Goal: Information Seeking & Learning: Compare options

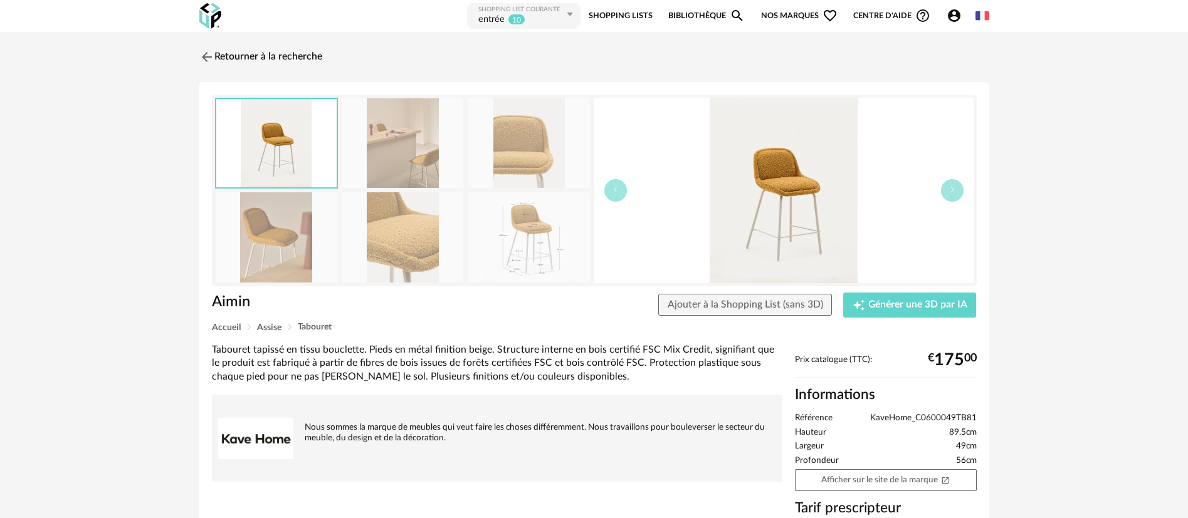
click at [609, 14] on link "Shopping Lists" at bounding box center [621, 16] width 64 height 28
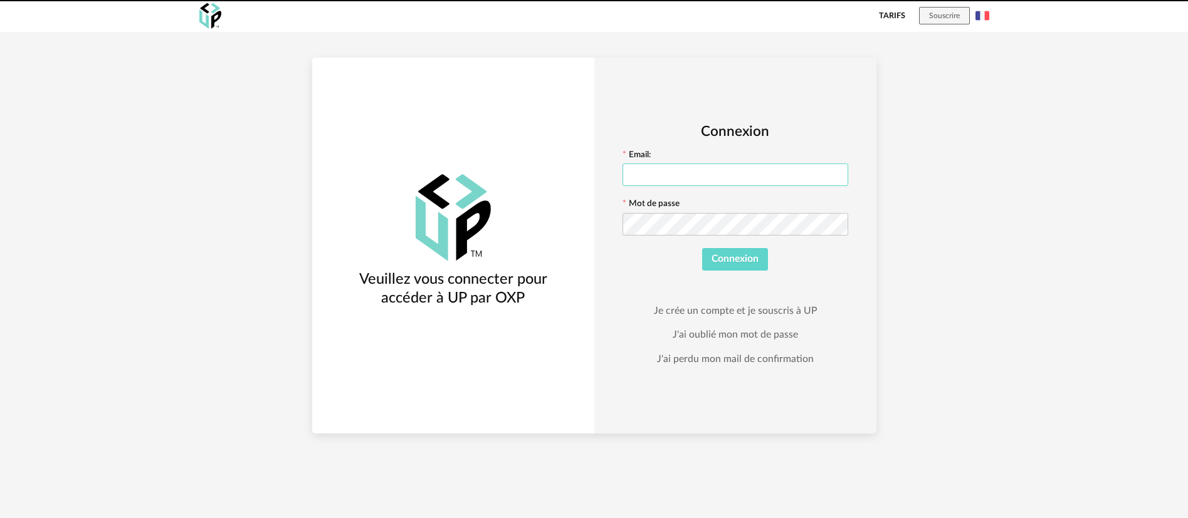
type input "**********"
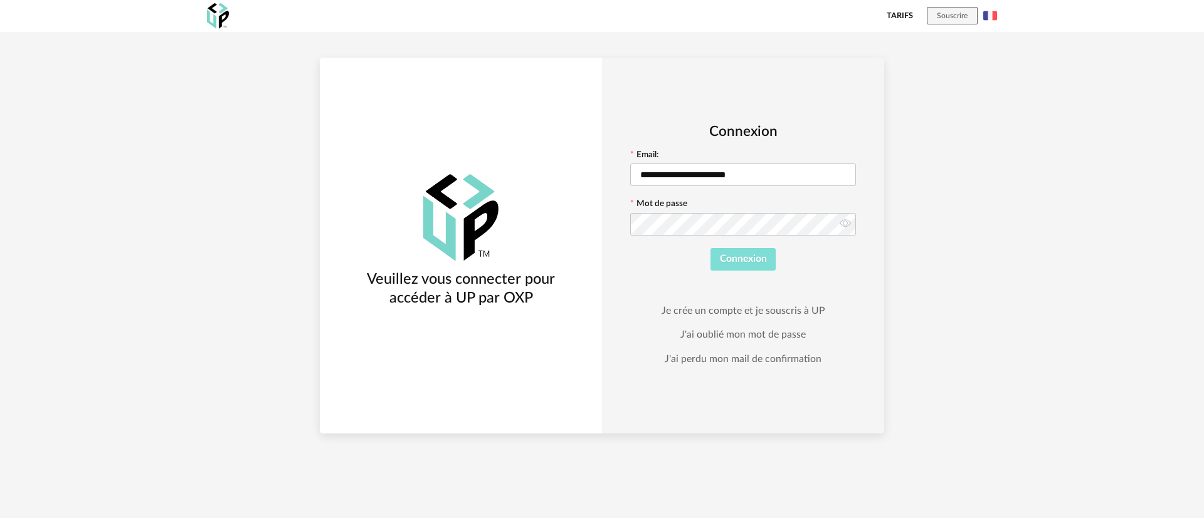
click at [763, 255] on span "Connexion" at bounding box center [743, 259] width 47 height 10
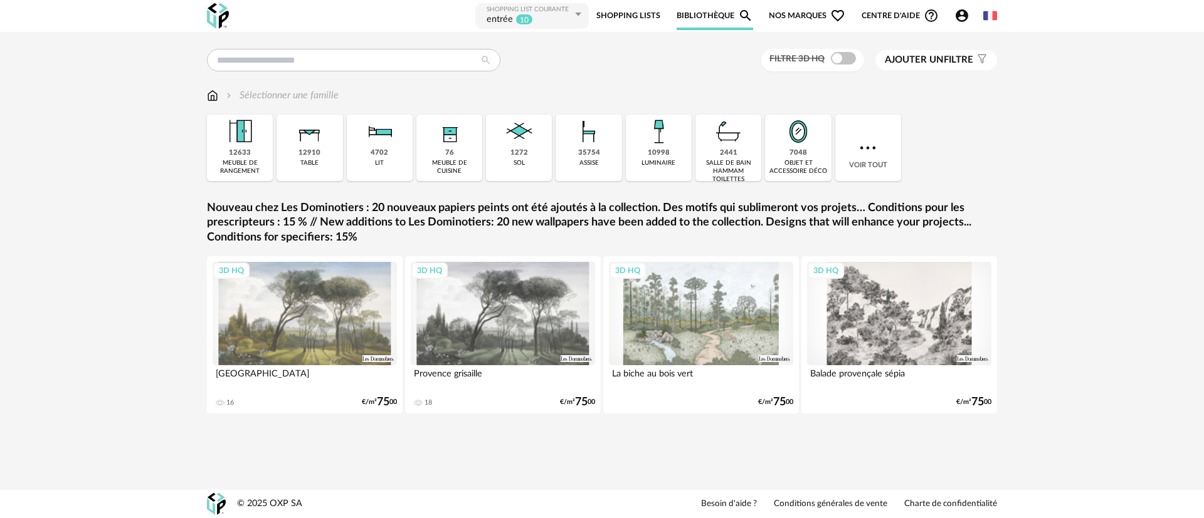
click at [613, 18] on link "Shopping Lists" at bounding box center [628, 16] width 64 height 28
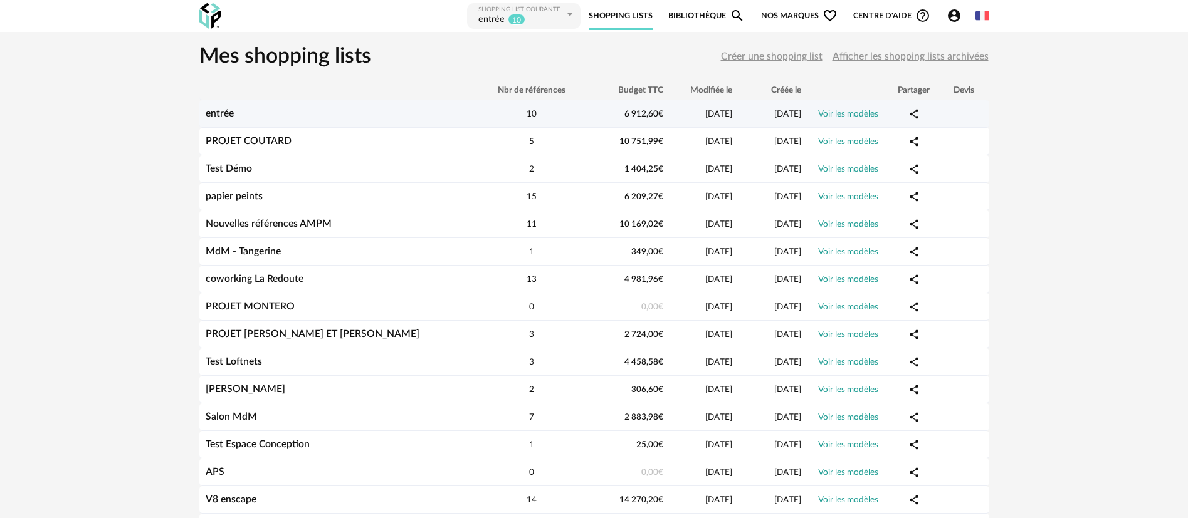
click at [213, 115] on link "entrée" at bounding box center [220, 113] width 28 height 10
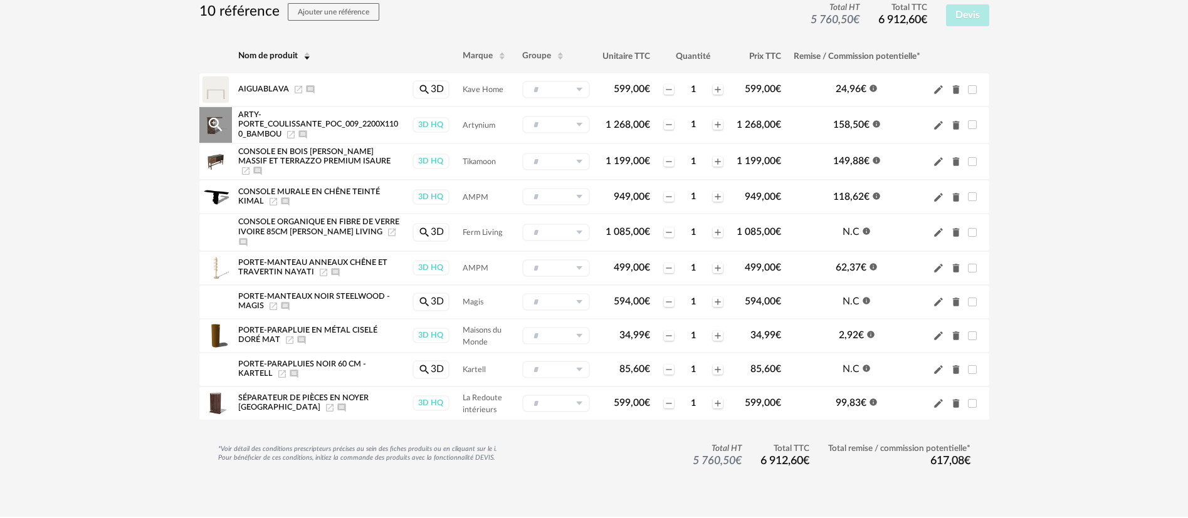
scroll to position [150, 0]
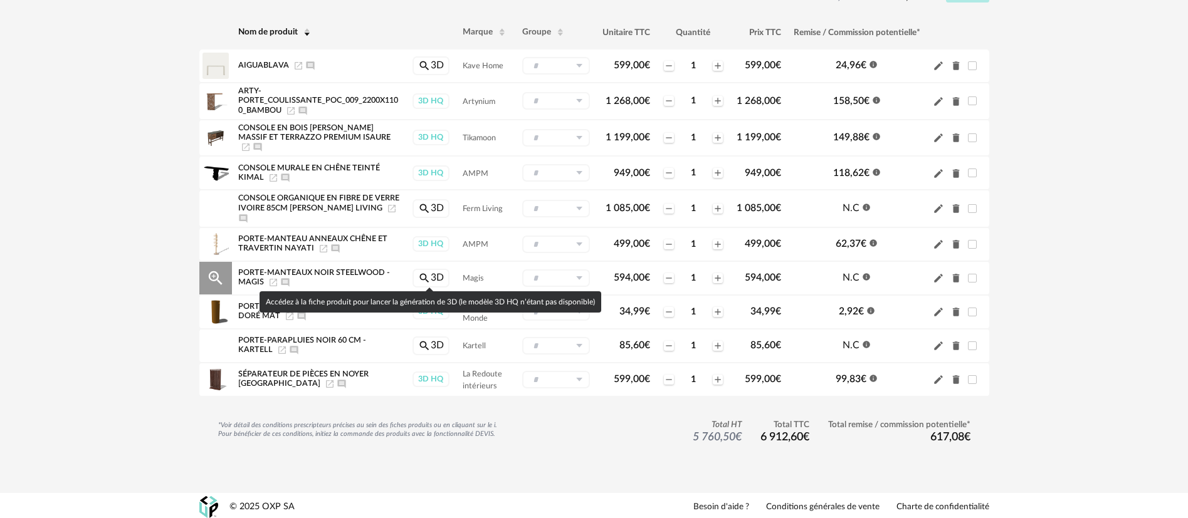
click at [430, 271] on link "Magnify icon 3D" at bounding box center [431, 278] width 37 height 19
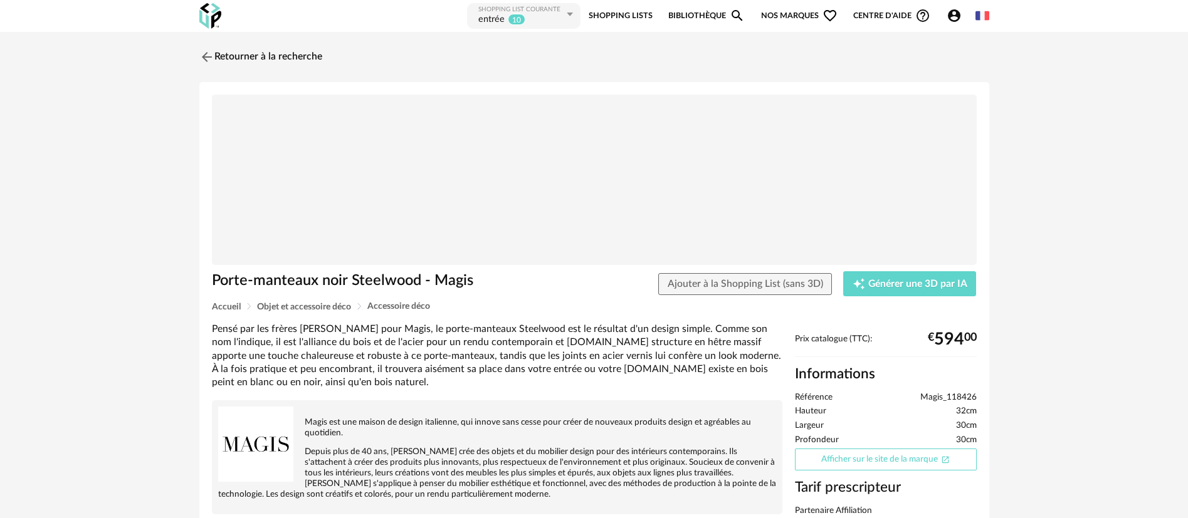
click at [912, 460] on link "Afficher sur le site de la marque Open In New icon" at bounding box center [886, 460] width 182 height 22
click at [268, 55] on link "Retourner à la recherche" at bounding box center [257, 57] width 123 height 28
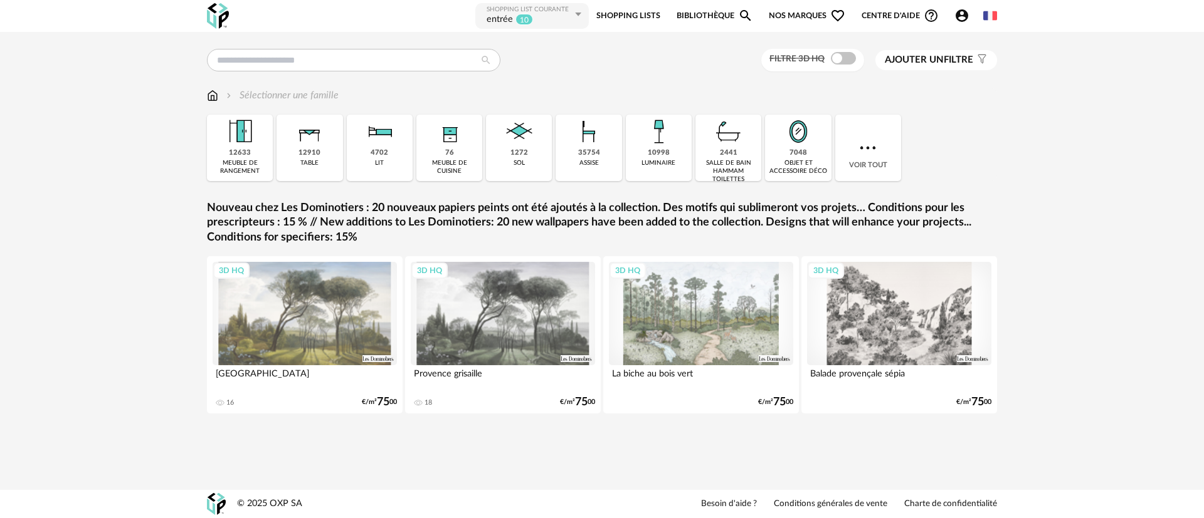
click at [616, 13] on link "Shopping Lists" at bounding box center [628, 16] width 64 height 28
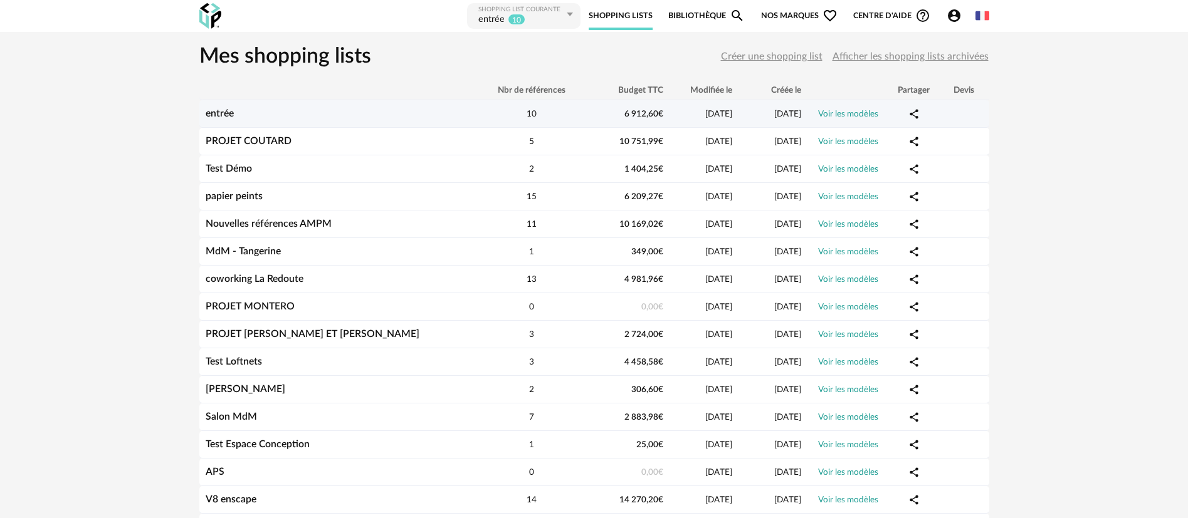
click at [223, 119] on div "entrée" at bounding box center [337, 114] width 276 height 12
click at [225, 113] on link "entrée" at bounding box center [220, 113] width 28 height 10
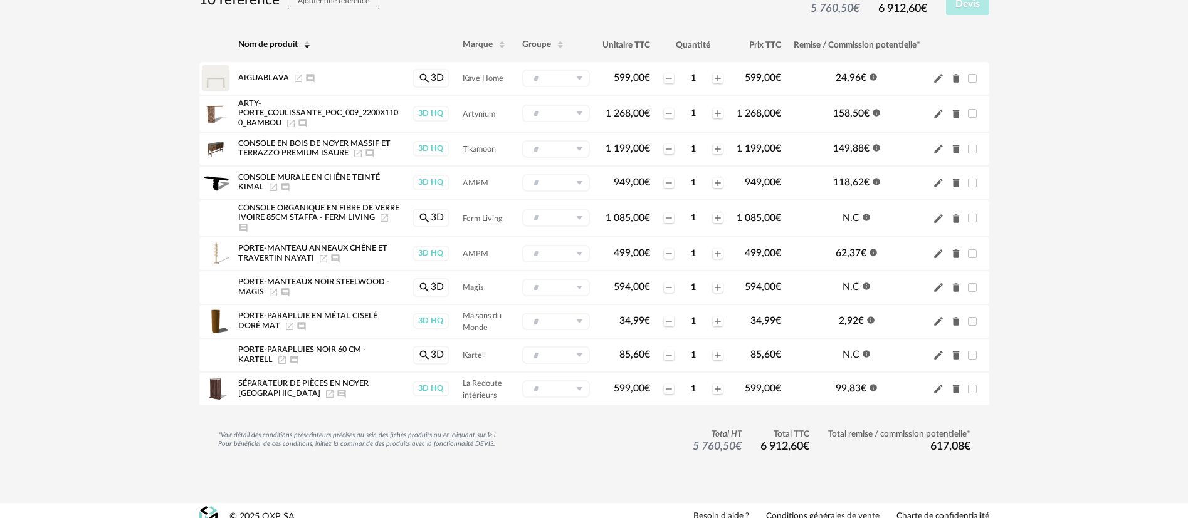
scroll to position [150, 0]
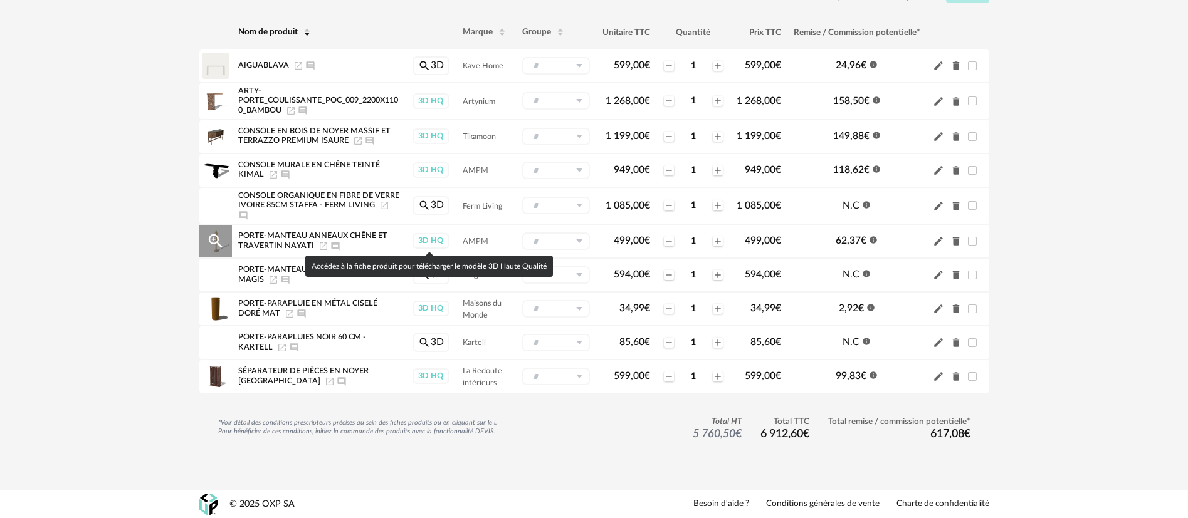
click at [427, 242] on div "3D HQ" at bounding box center [431, 241] width 37 height 16
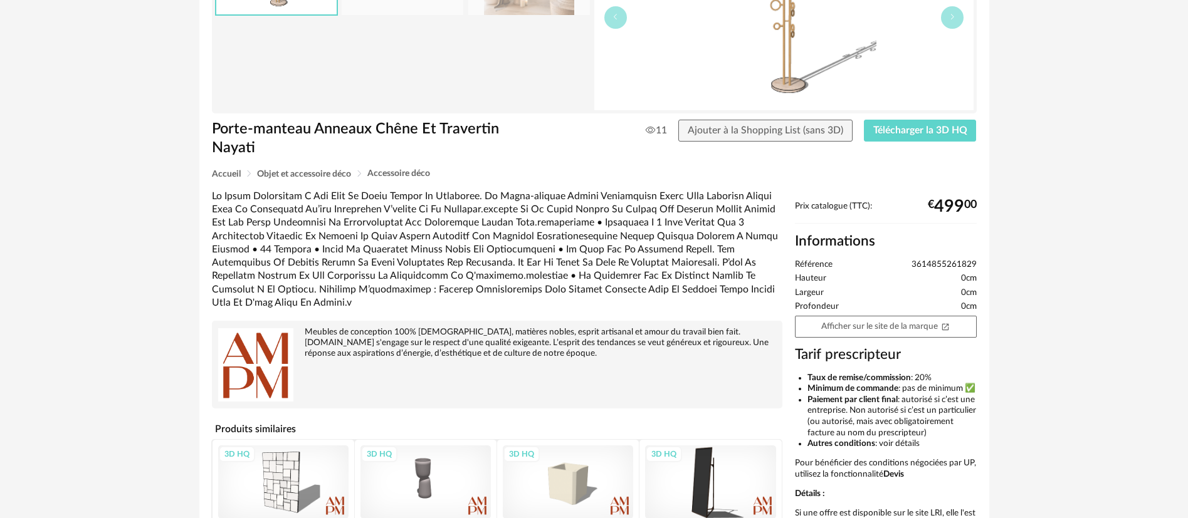
scroll to position [188, 0]
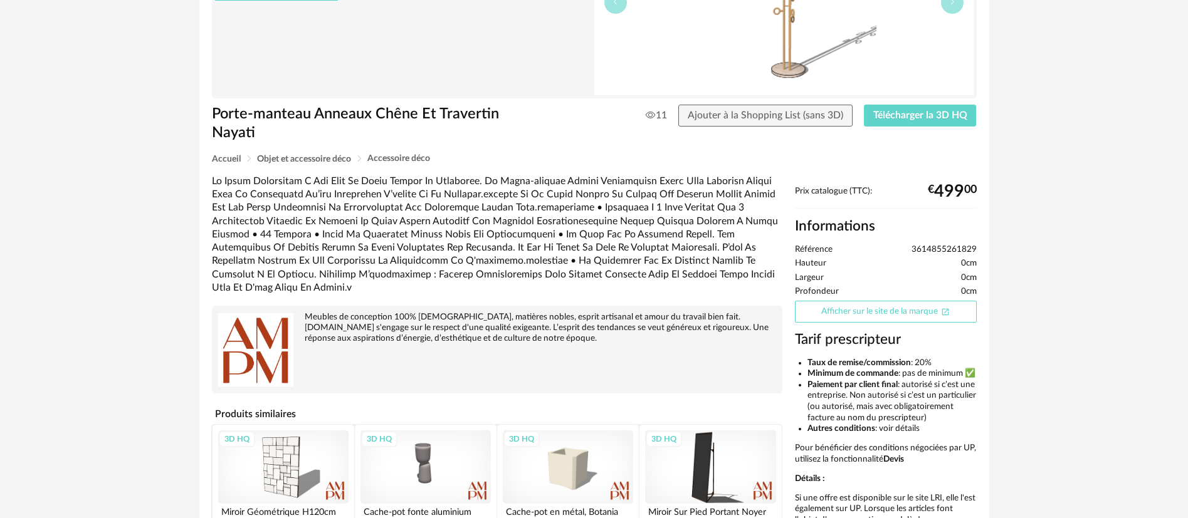
click at [823, 308] on link "Afficher sur le site de la marque Open In New icon" at bounding box center [886, 312] width 182 height 22
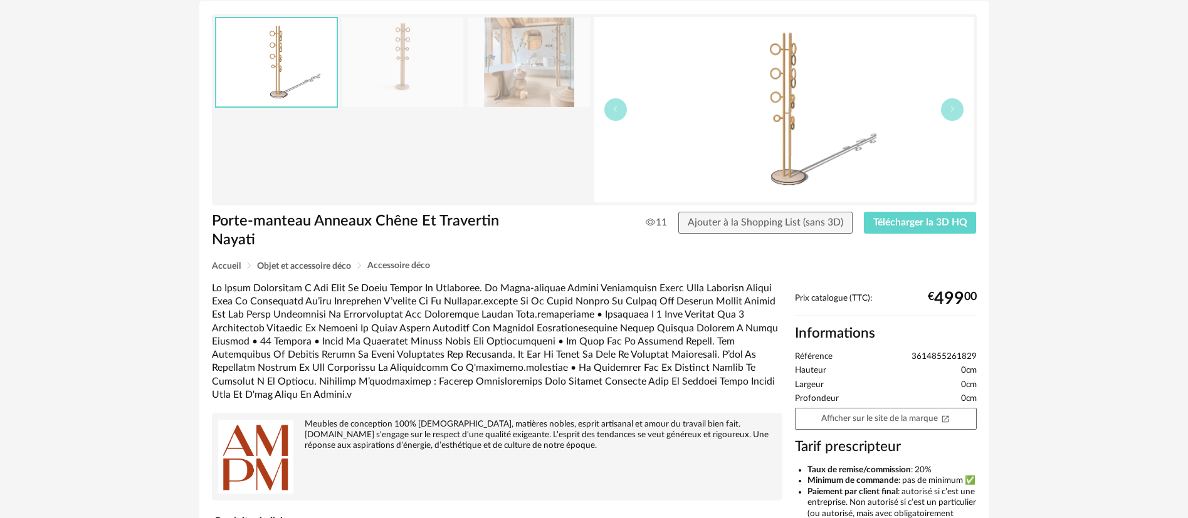
scroll to position [0, 0]
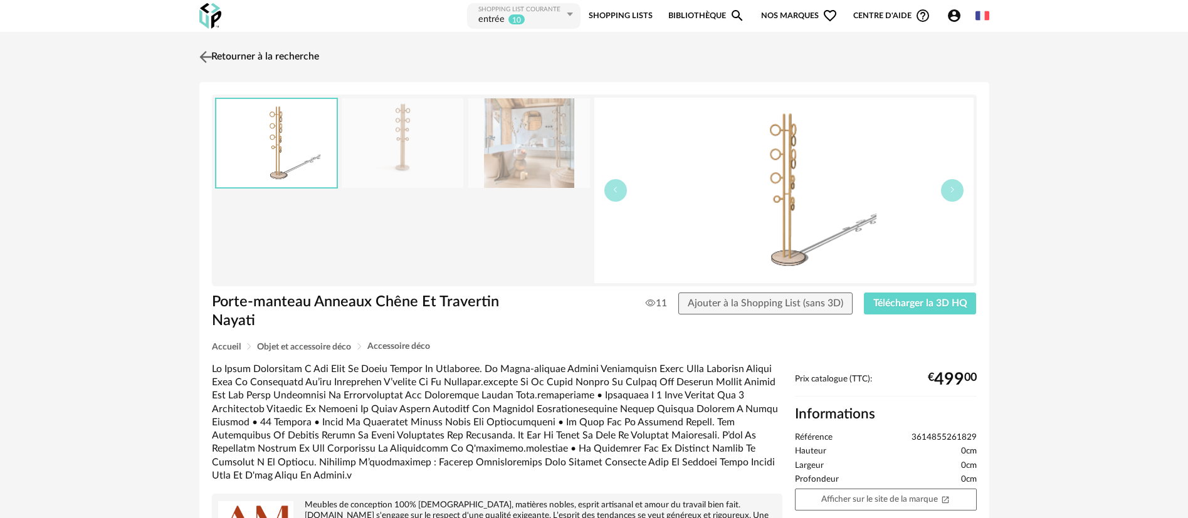
click at [212, 61] on img at bounding box center [205, 57] width 18 height 18
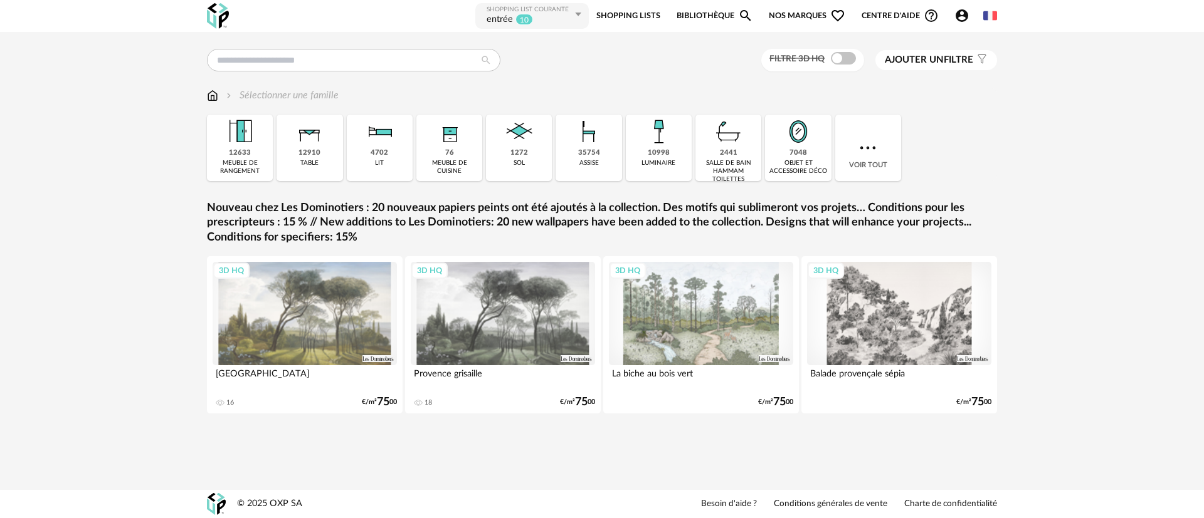
click at [636, 16] on link "Shopping Lists" at bounding box center [628, 16] width 64 height 28
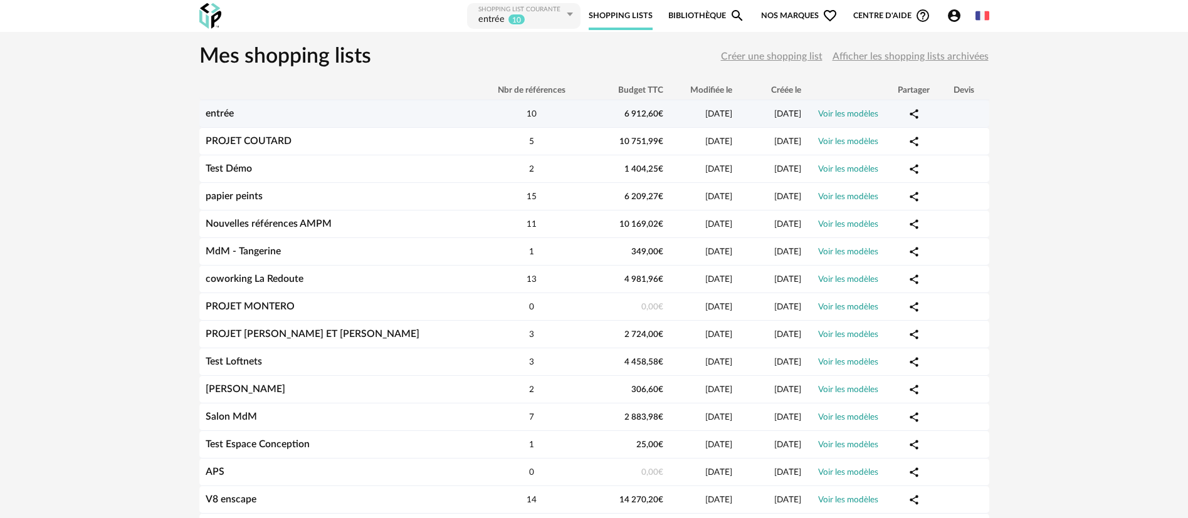
click at [208, 111] on link "entrée" at bounding box center [220, 113] width 28 height 10
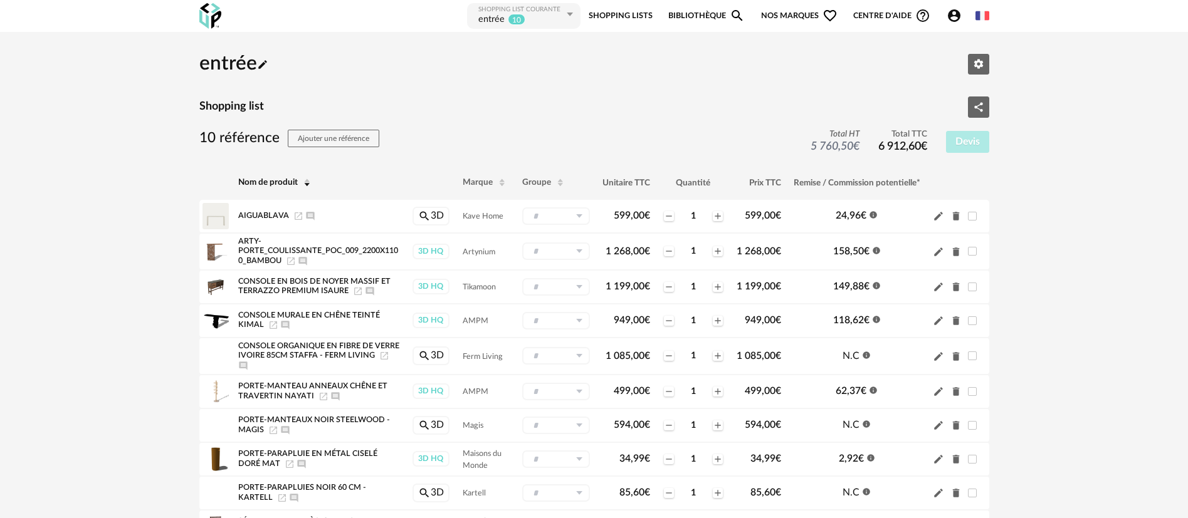
click at [712, 4] on link "Bibliothèque Magnify icon" at bounding box center [706, 16] width 76 height 28
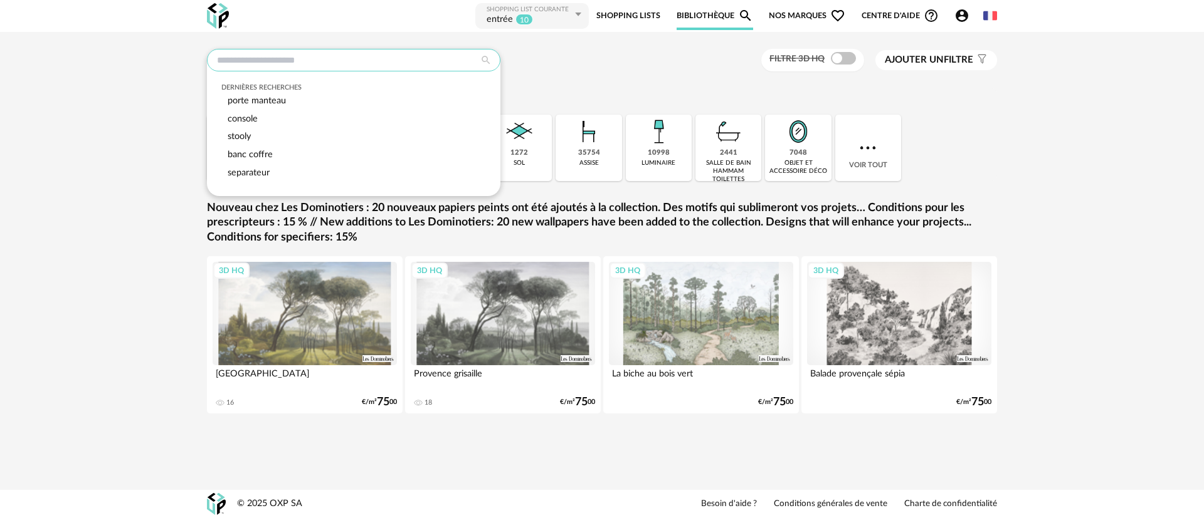
click at [263, 61] on input "text" at bounding box center [353, 60] width 293 height 23
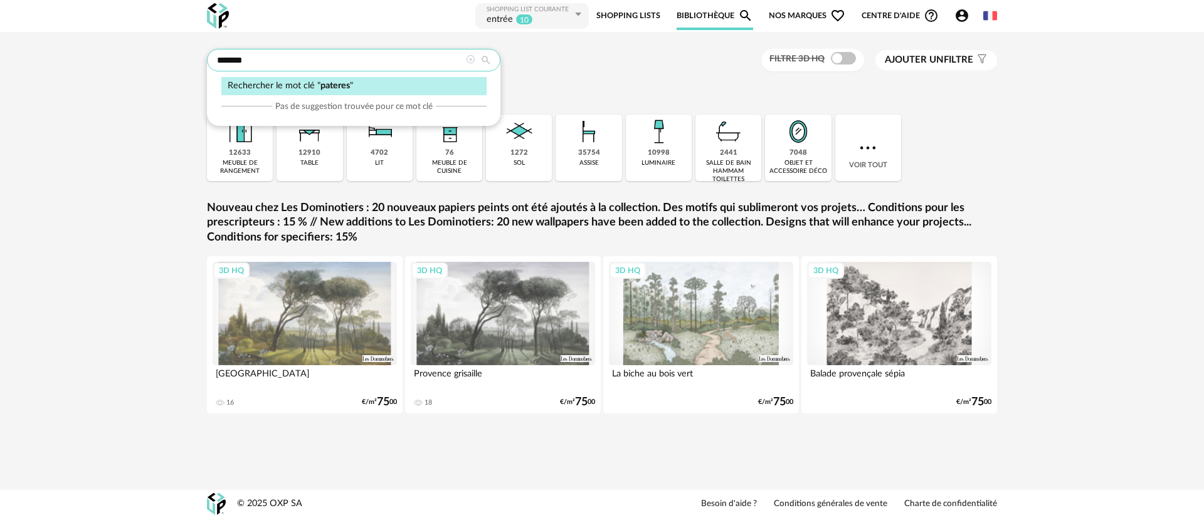
type input "*******"
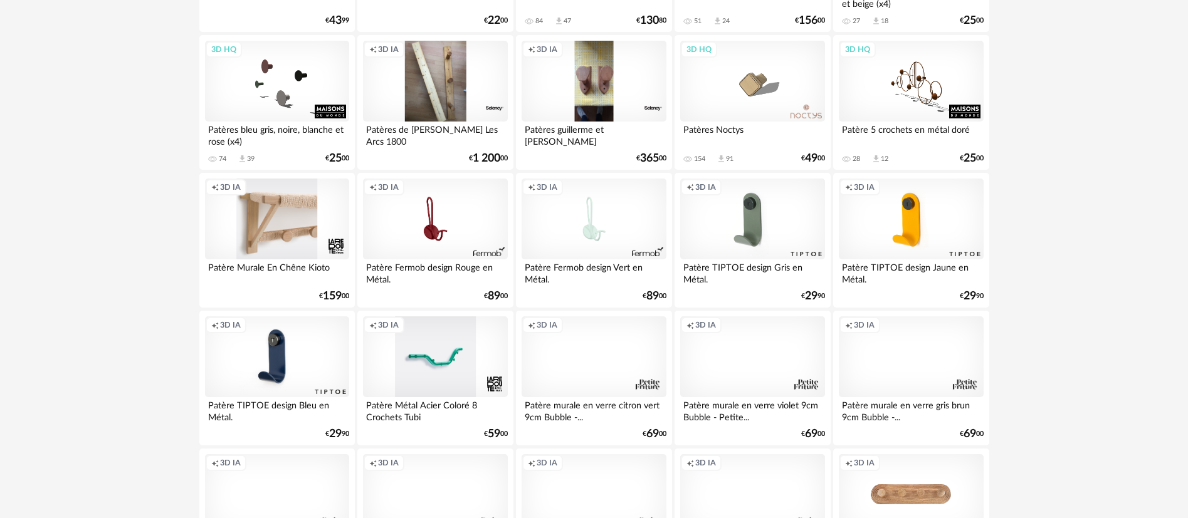
scroll to position [564, 0]
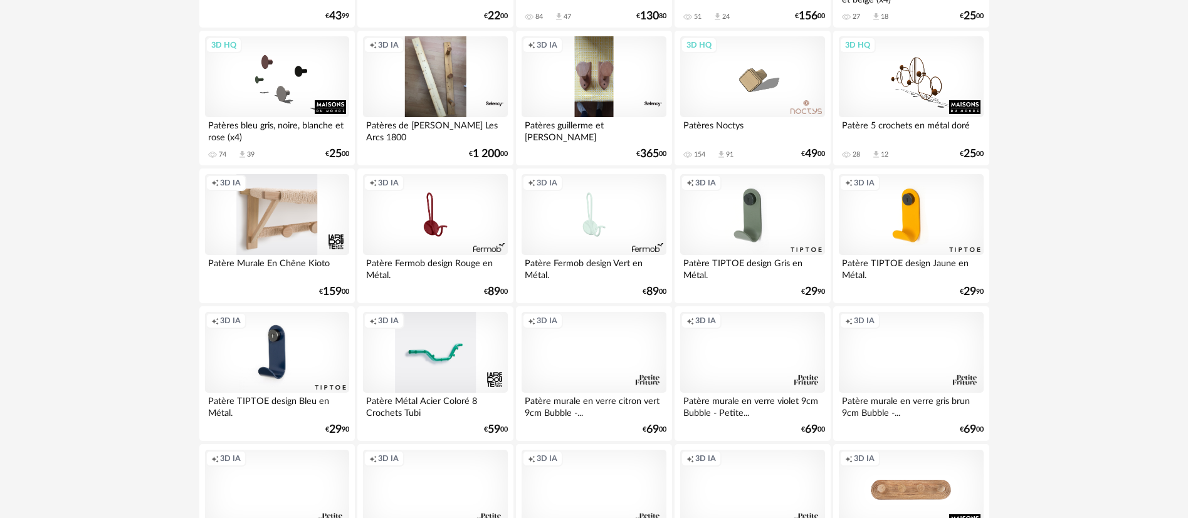
click at [750, 359] on div "Creation icon 3D IA" at bounding box center [752, 353] width 144 height 82
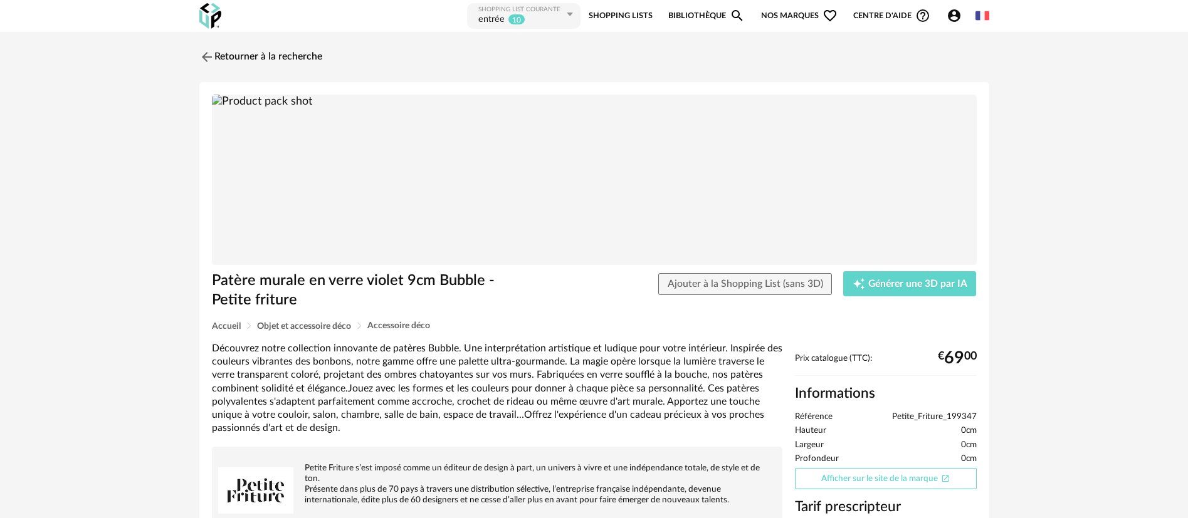
click at [877, 471] on link "Afficher sur le site de la marque Open In New icon" at bounding box center [886, 479] width 182 height 22
click at [208, 54] on img at bounding box center [205, 57] width 18 height 18
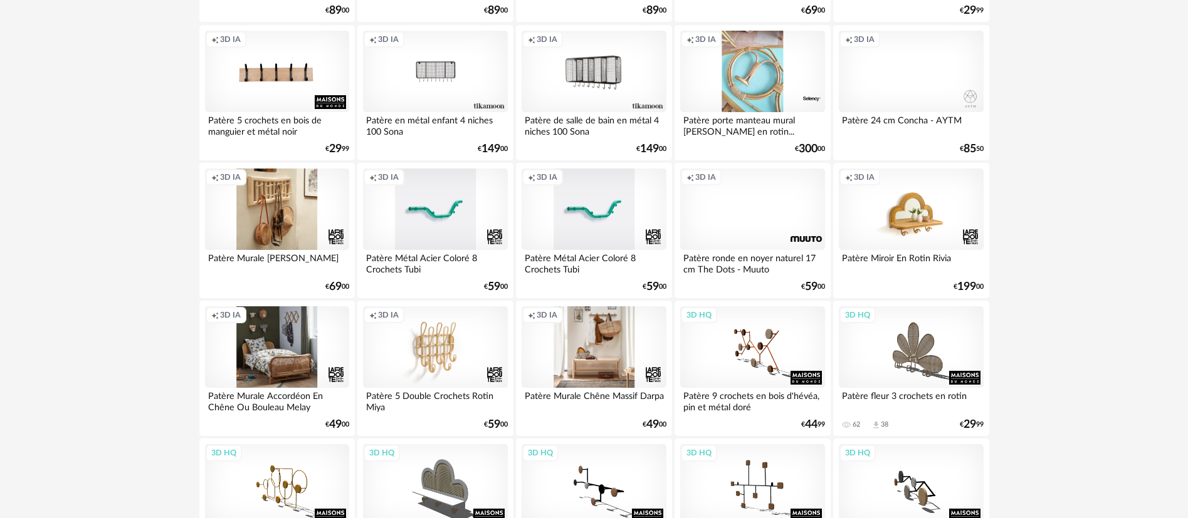
scroll to position [1129, 0]
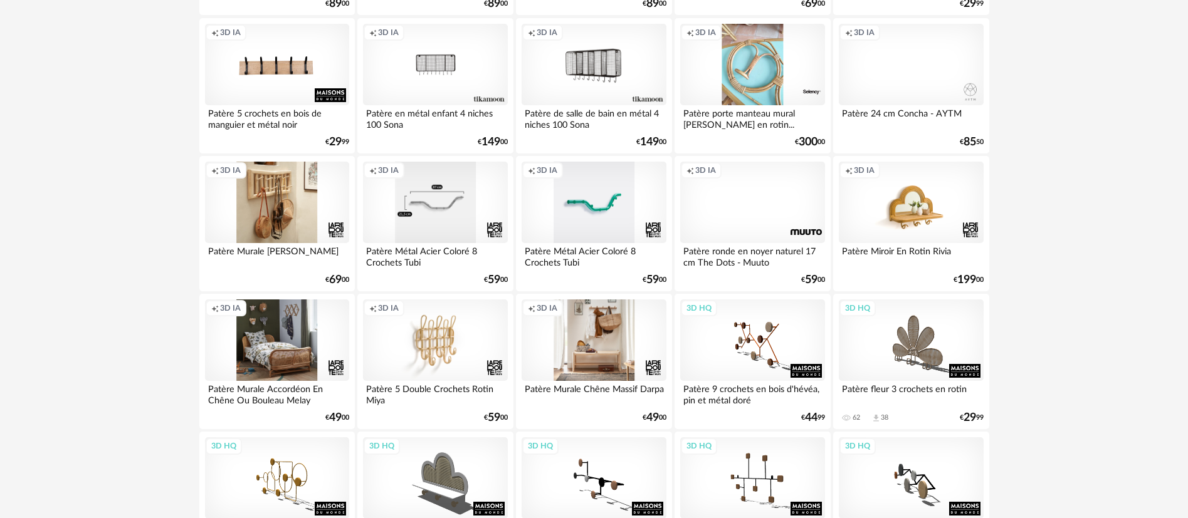
click at [435, 205] on div "Creation icon 3D IA" at bounding box center [435, 203] width 144 height 82
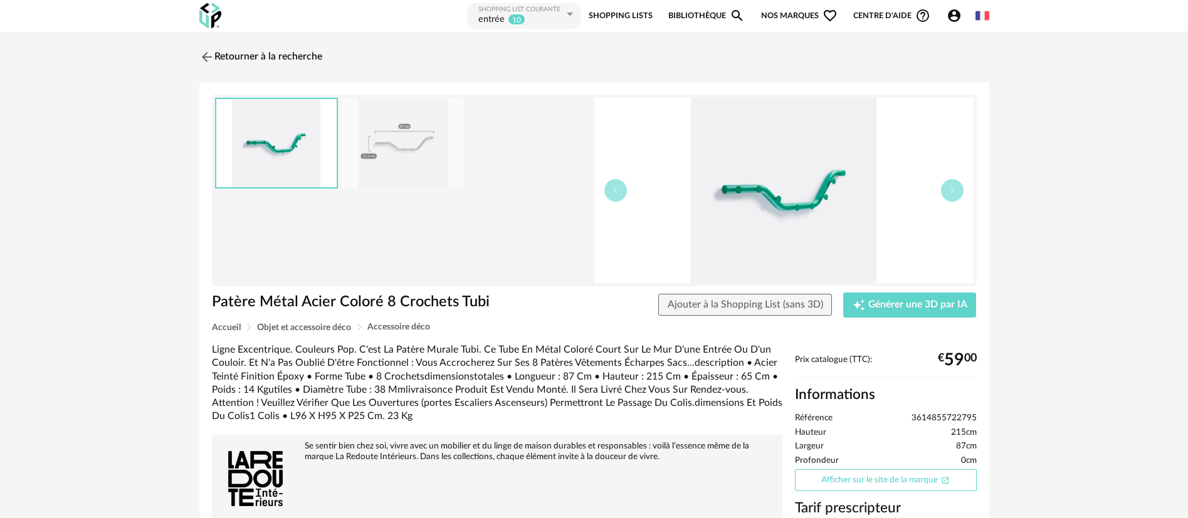
click at [884, 482] on link "Afficher sur le site de la marque Open In New icon" at bounding box center [886, 481] width 182 height 22
click at [736, 302] on span "Ajouter à la Shopping List (sans 3D)" at bounding box center [745, 305] width 155 height 10
click at [265, 58] on link "Retourner à la recherche" at bounding box center [257, 57] width 123 height 28
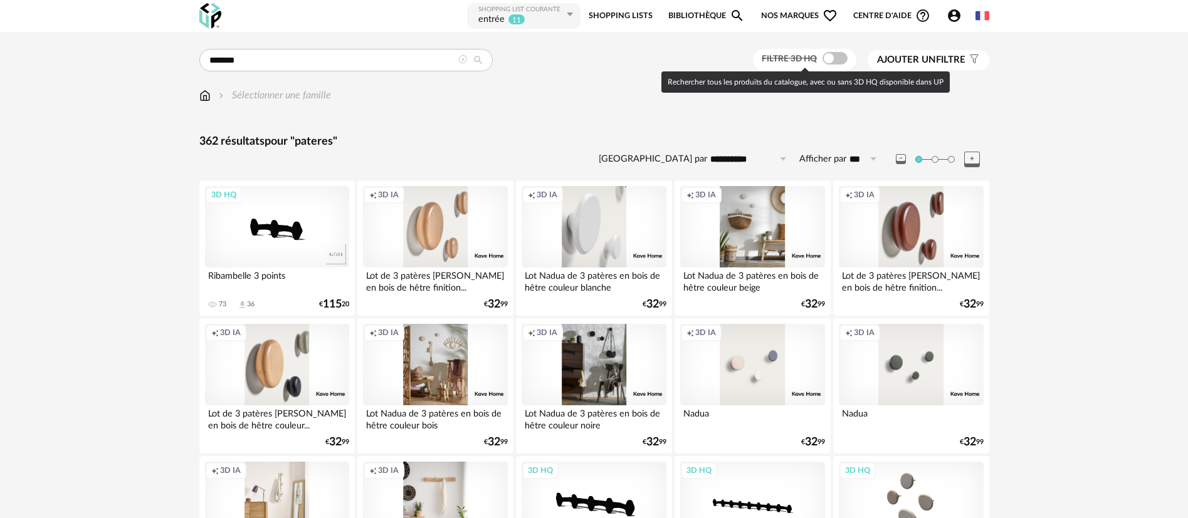
click at [828, 59] on span at bounding box center [835, 58] width 25 height 13
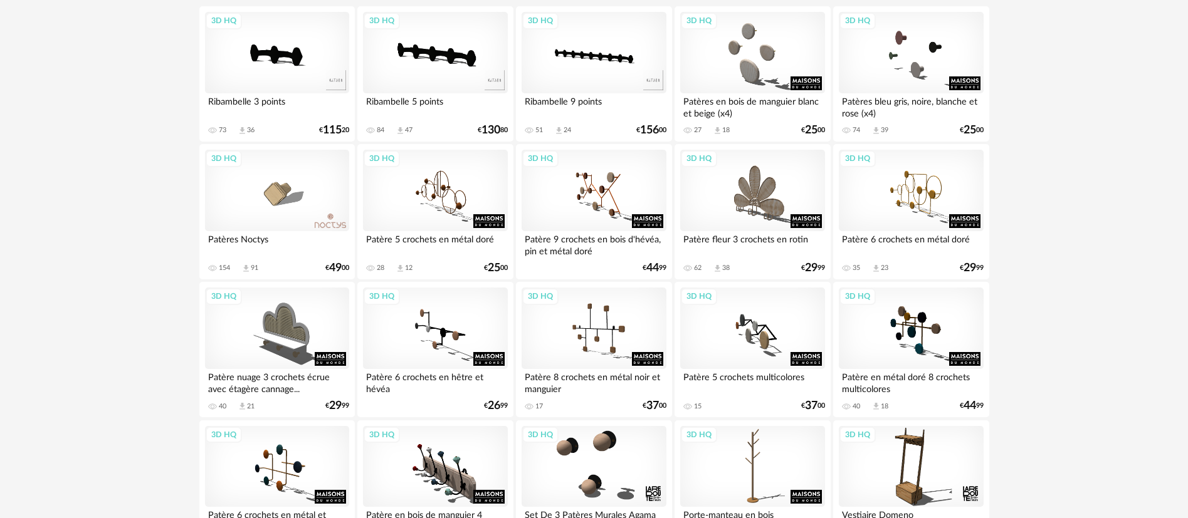
scroll to position [188, 0]
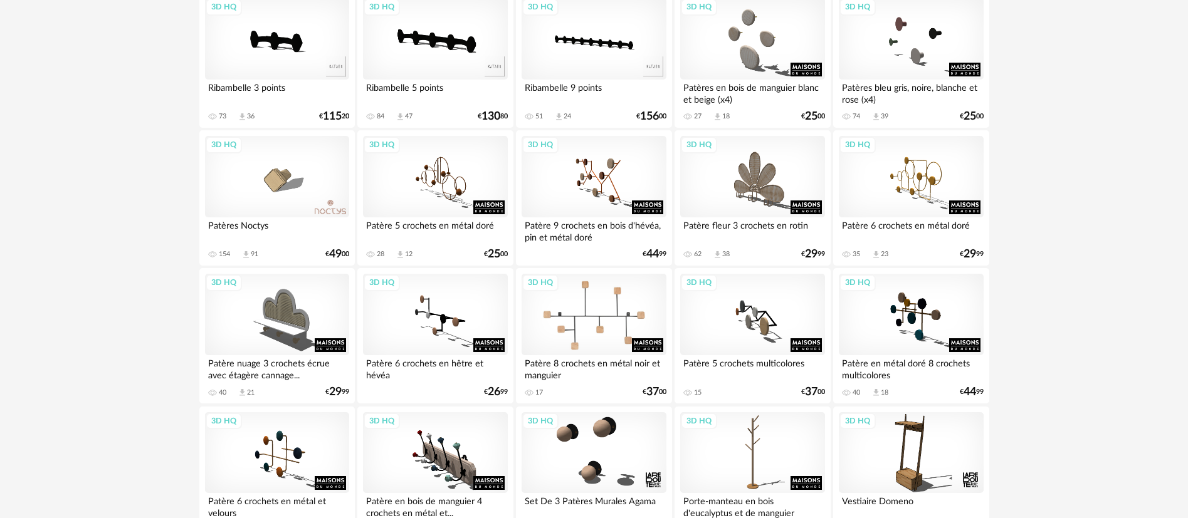
click at [577, 307] on div "3D HQ" at bounding box center [594, 315] width 144 height 82
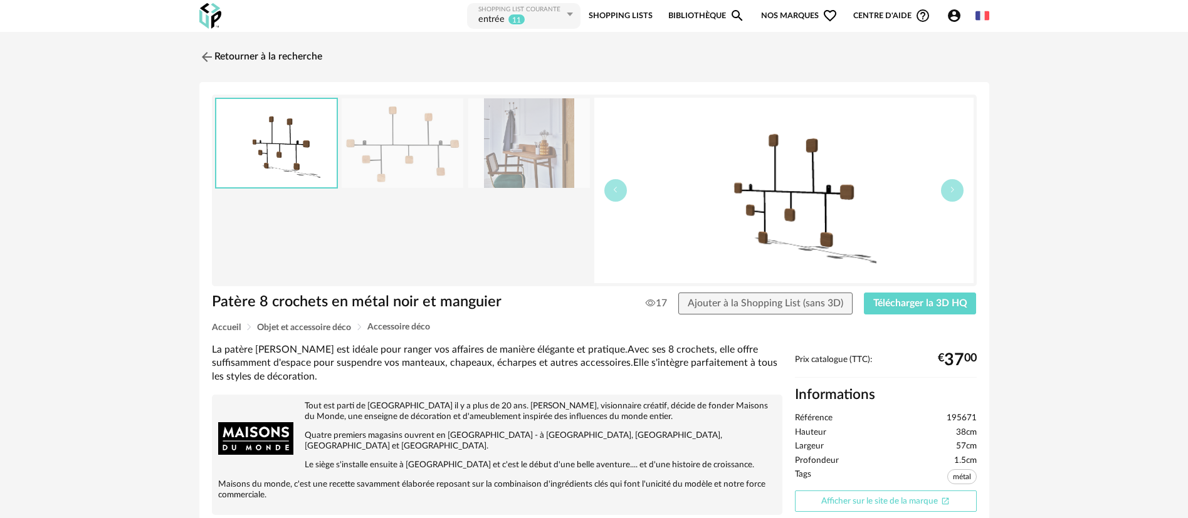
click at [870, 502] on link "Afficher sur le site de la marque Open In New icon" at bounding box center [886, 502] width 182 height 22
click at [204, 60] on img at bounding box center [205, 57] width 18 height 18
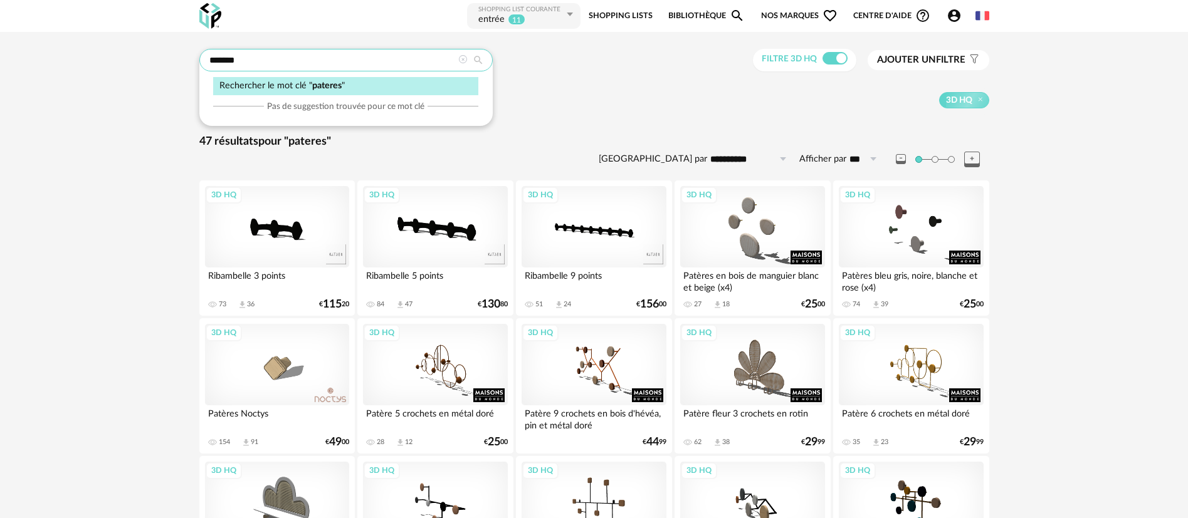
drag, startPoint x: 305, startPoint y: 58, endPoint x: 206, endPoint y: 61, distance: 99.7
click at [206, 60] on input "*******" at bounding box center [345, 60] width 293 height 23
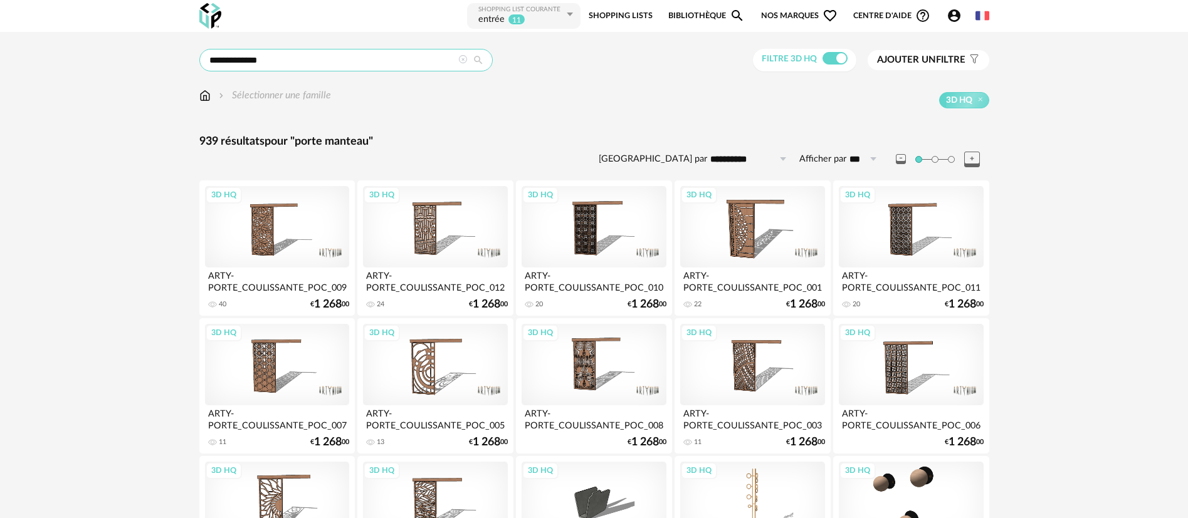
drag, startPoint x: 271, startPoint y: 58, endPoint x: 176, endPoint y: 55, distance: 95.3
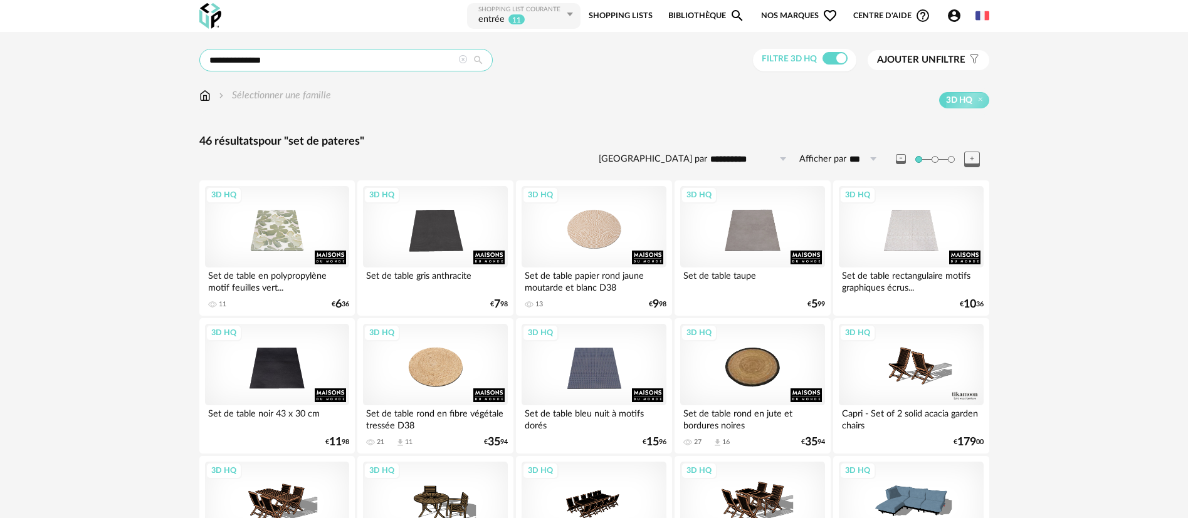
drag, startPoint x: 236, startPoint y: 58, endPoint x: 188, endPoint y: 57, distance: 47.7
type input "*******"
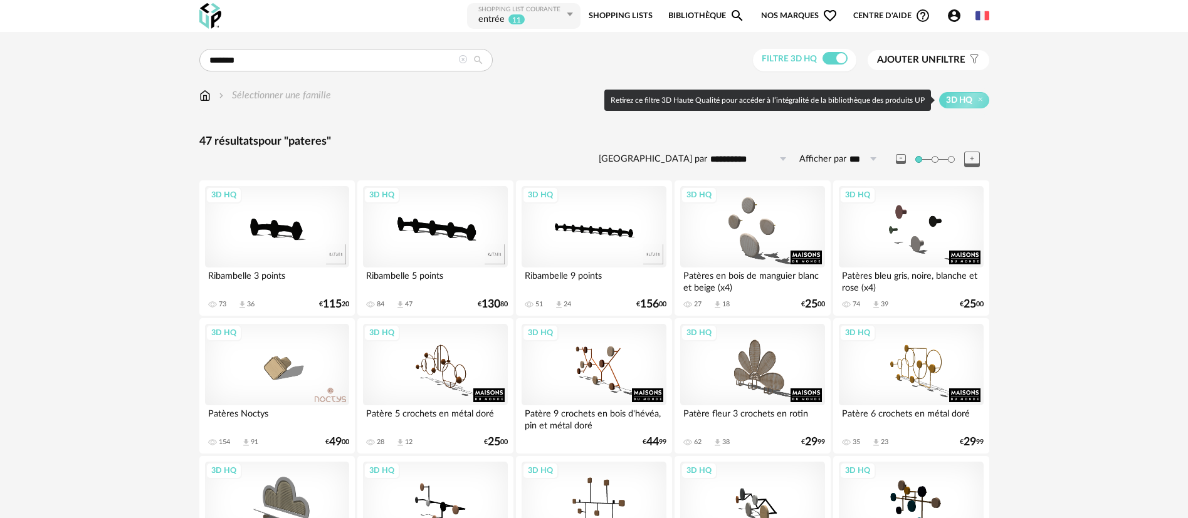
click at [971, 103] on span "3D HQ" at bounding box center [959, 100] width 26 height 11
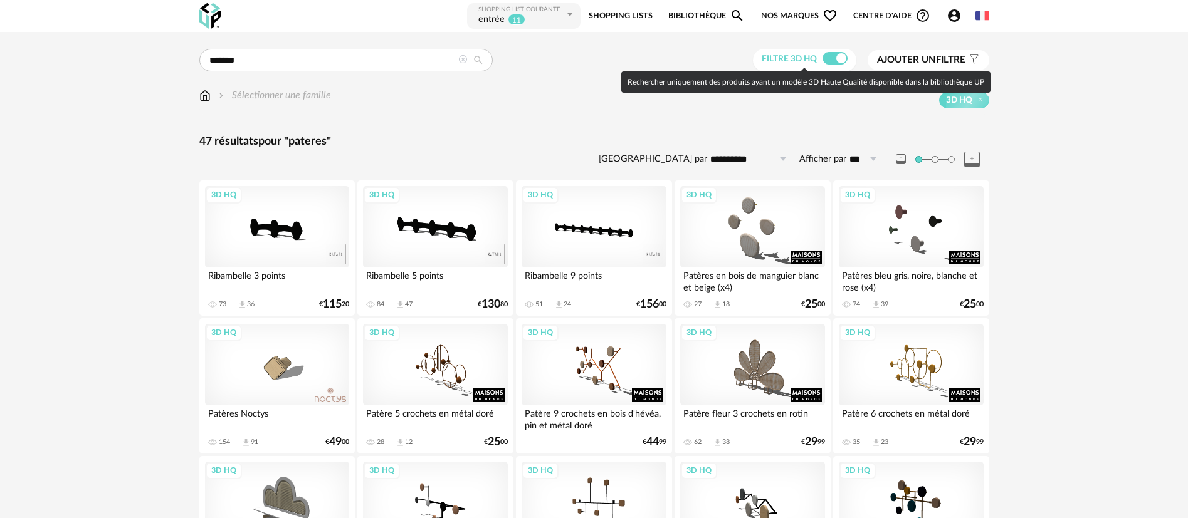
click at [825, 61] on span at bounding box center [835, 58] width 25 height 13
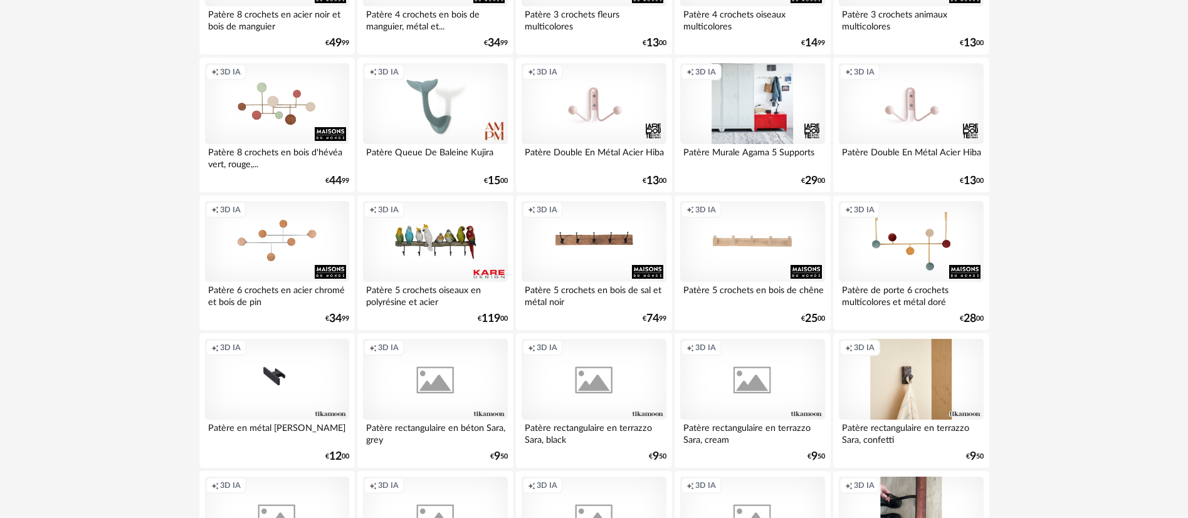
scroll to position [2069, 0]
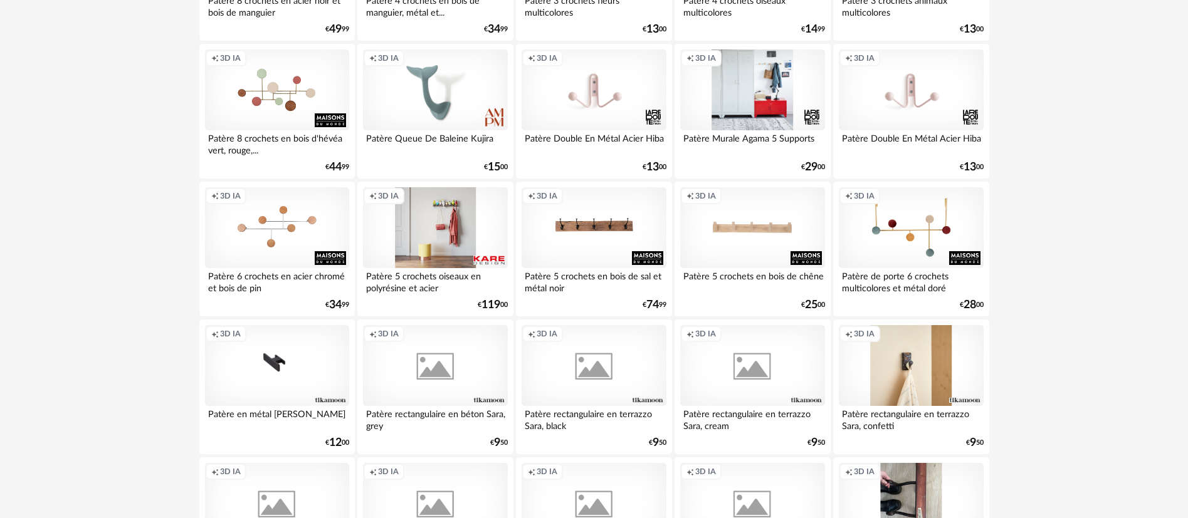
click at [419, 237] on div "Creation icon 3D IA" at bounding box center [435, 228] width 144 height 82
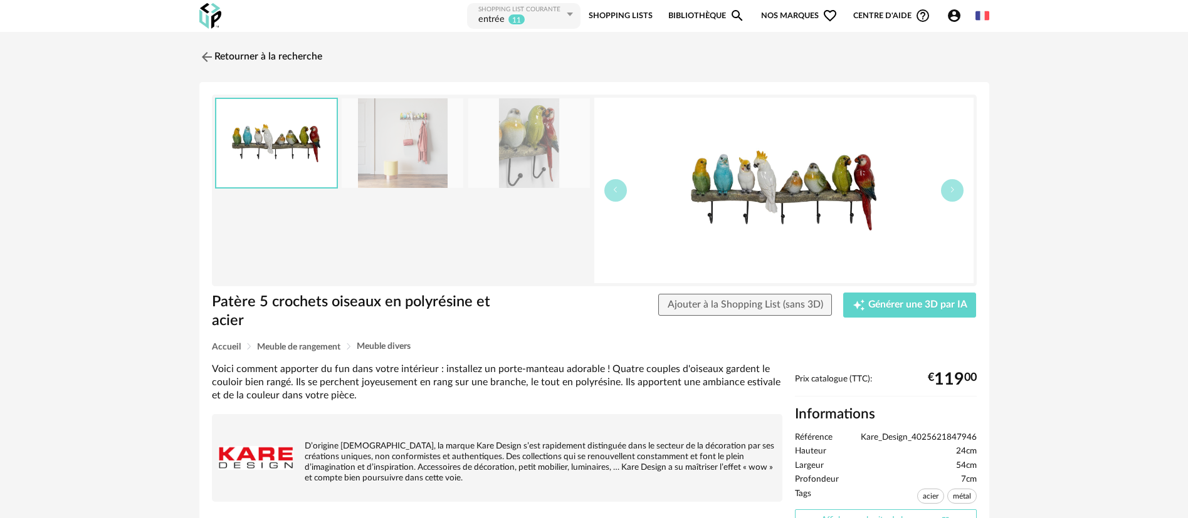
click at [823, 510] on link "Afficher sur le site de la marque Open In New icon" at bounding box center [886, 521] width 182 height 22
click at [784, 301] on span "Ajouter à la Shopping List (sans 3D)" at bounding box center [745, 305] width 155 height 10
click at [266, 55] on link "Retourner à la recherche" at bounding box center [257, 57] width 123 height 28
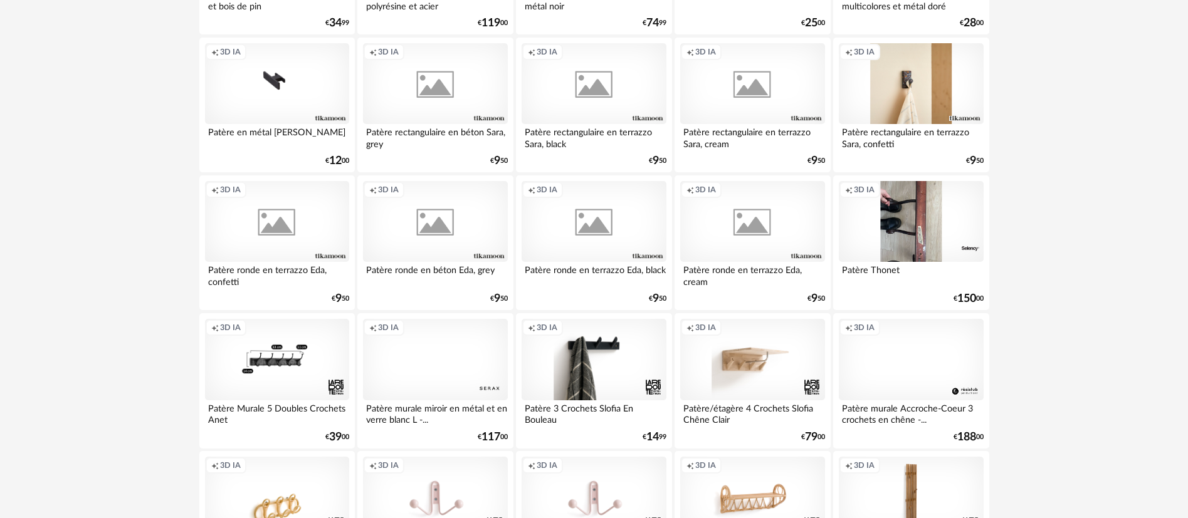
scroll to position [2445, 0]
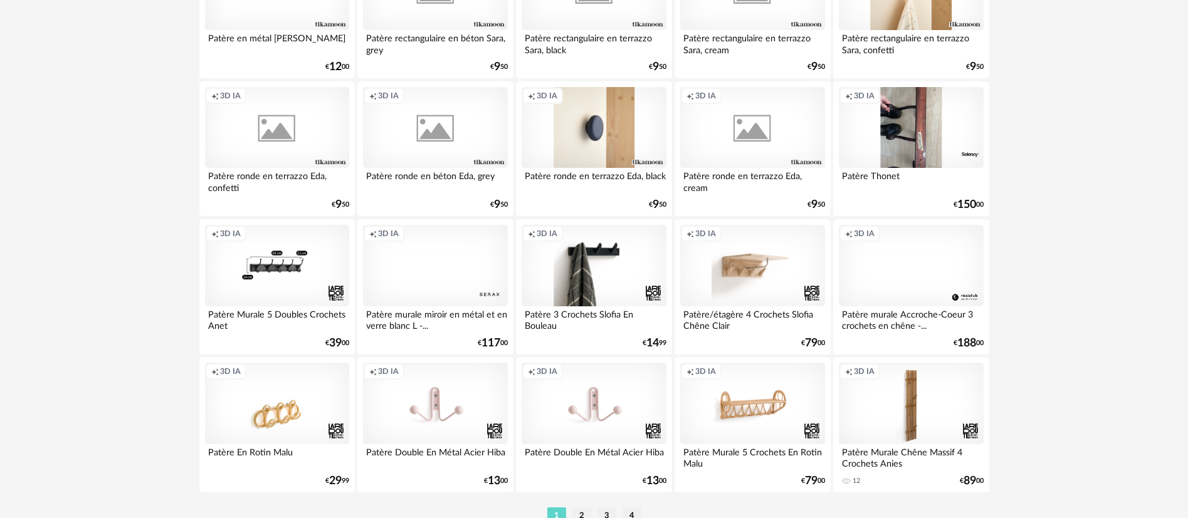
click at [628, 121] on div "Creation icon 3D IA" at bounding box center [594, 128] width 144 height 82
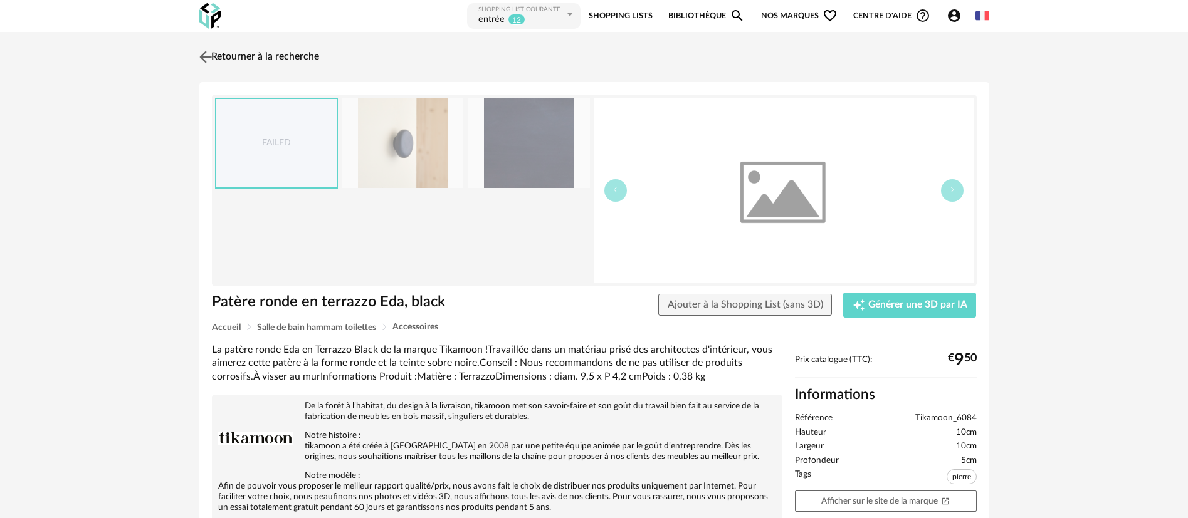
click at [291, 55] on link "Retourner à la recherche" at bounding box center [257, 57] width 123 height 28
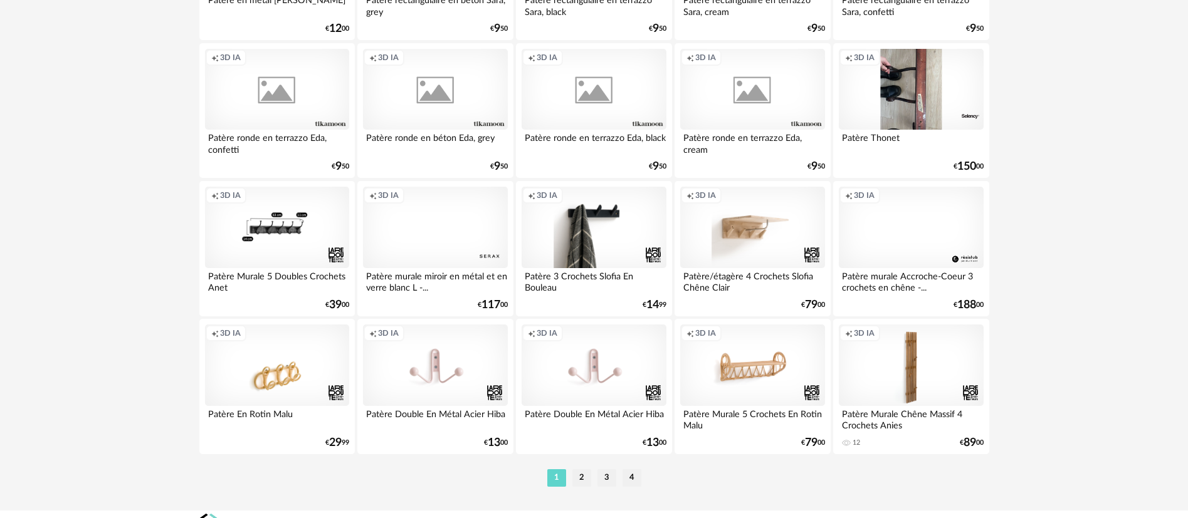
scroll to position [2504, 0]
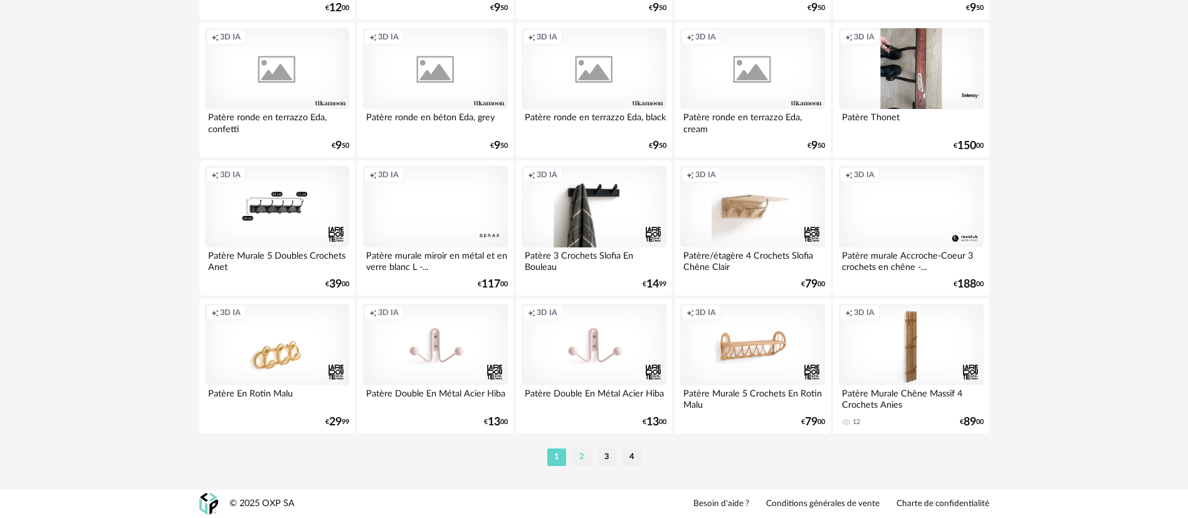
click at [577, 463] on li "2" at bounding box center [581, 458] width 19 height 18
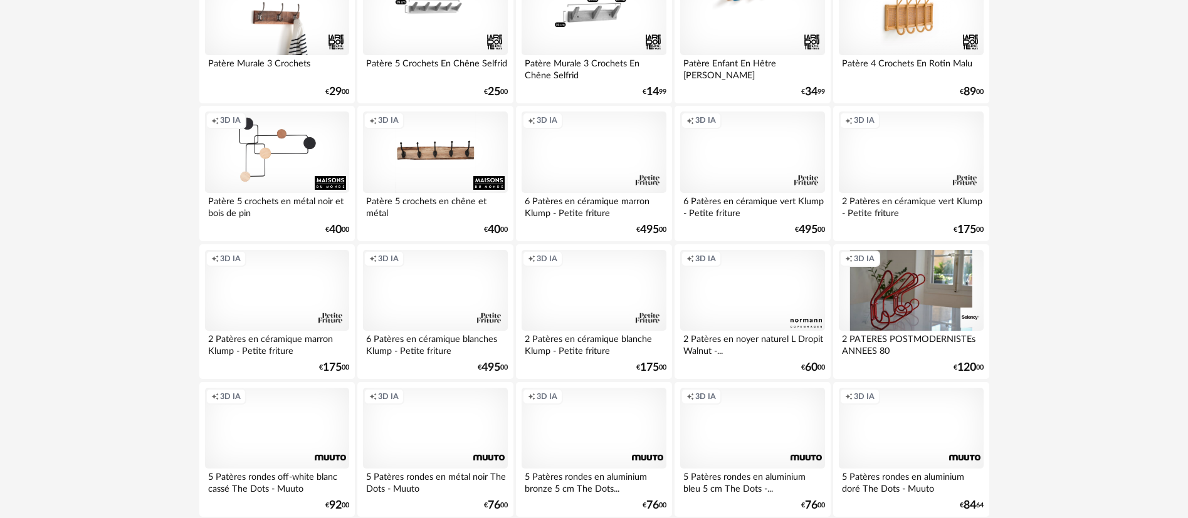
scroll to position [376, 0]
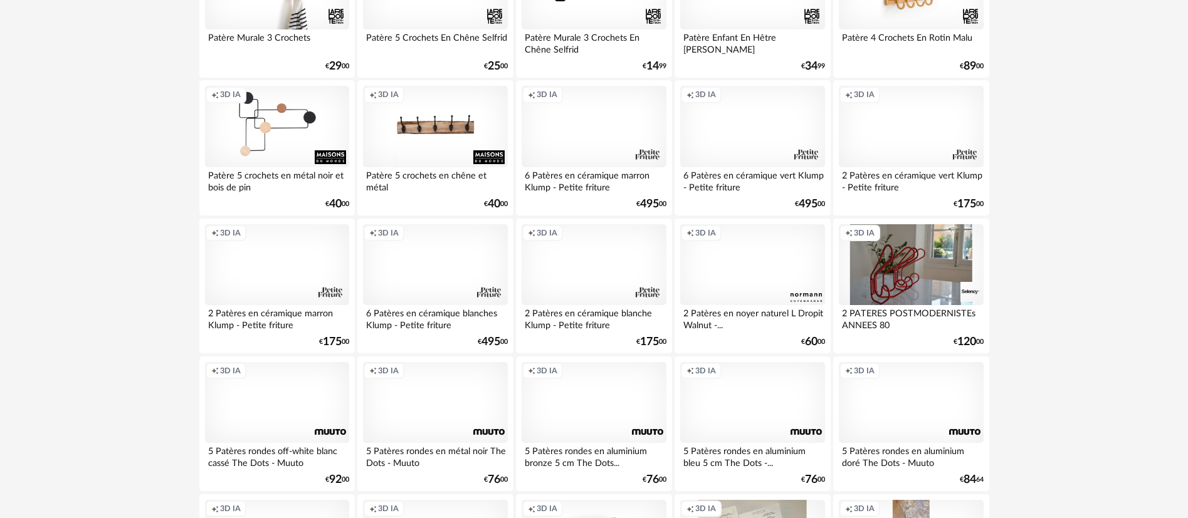
click at [603, 137] on div "Creation icon 3D IA" at bounding box center [594, 127] width 144 height 82
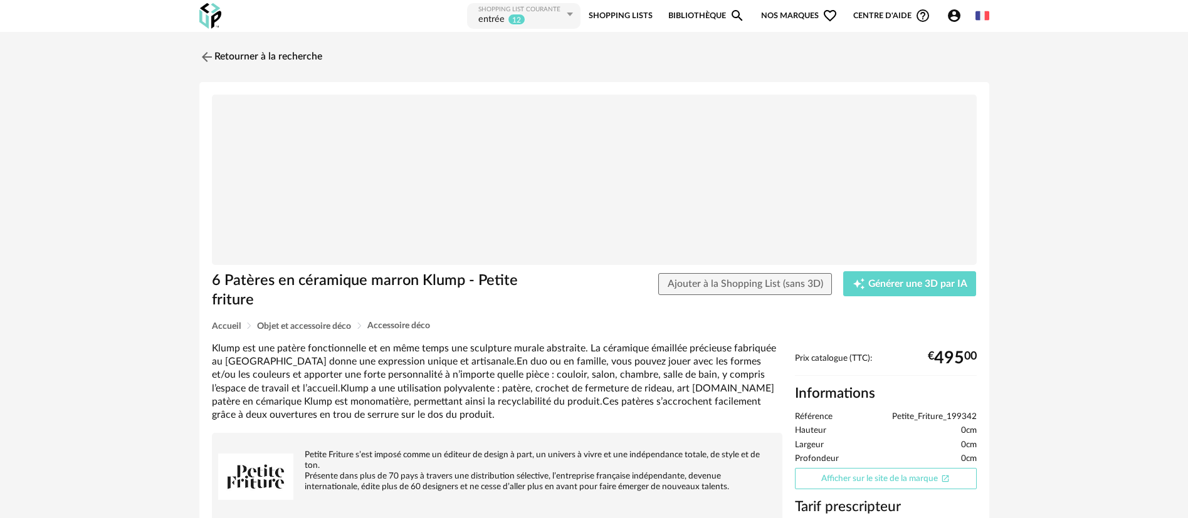
click at [847, 478] on link "Afficher sur le site de la marque Open In New icon" at bounding box center [886, 479] width 182 height 22
click at [241, 51] on link "Retourner à la recherche" at bounding box center [257, 57] width 123 height 28
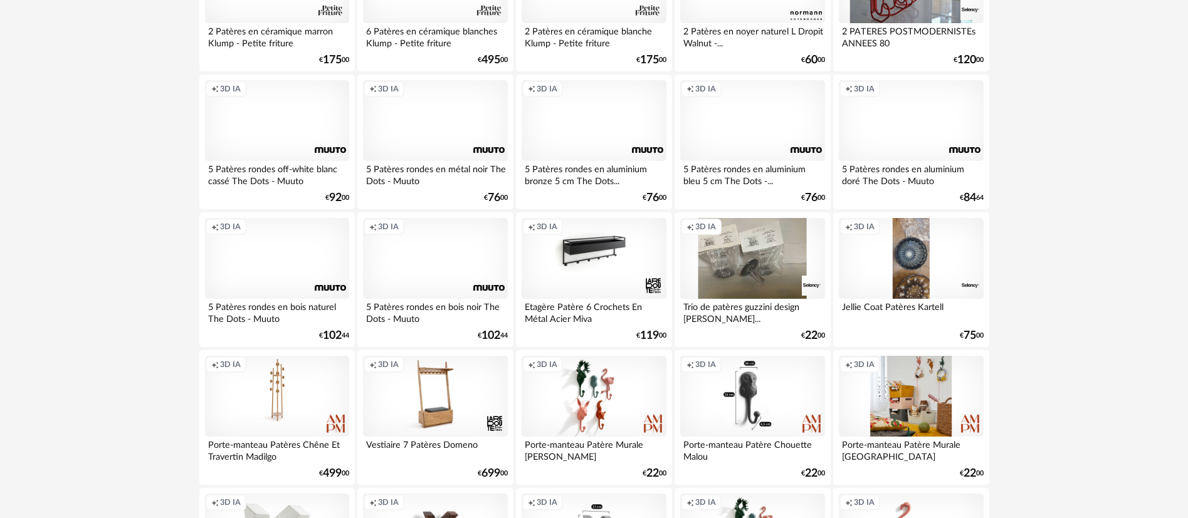
scroll to position [752, 0]
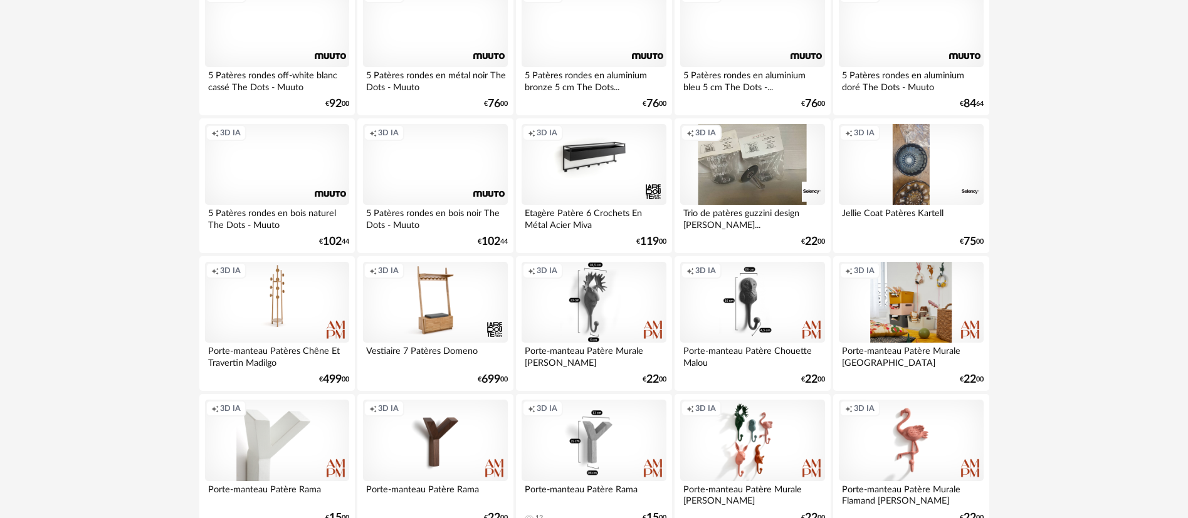
click at [602, 303] on div "Creation icon 3D IA" at bounding box center [594, 303] width 144 height 82
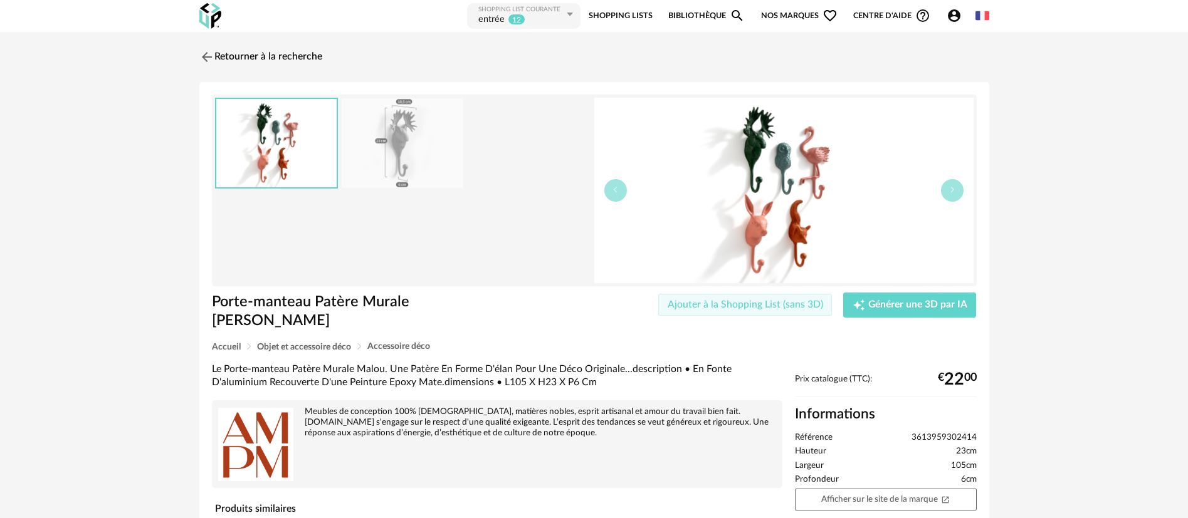
click at [772, 307] on span "Ajouter à la Shopping List (sans 3D)" at bounding box center [745, 305] width 155 height 10
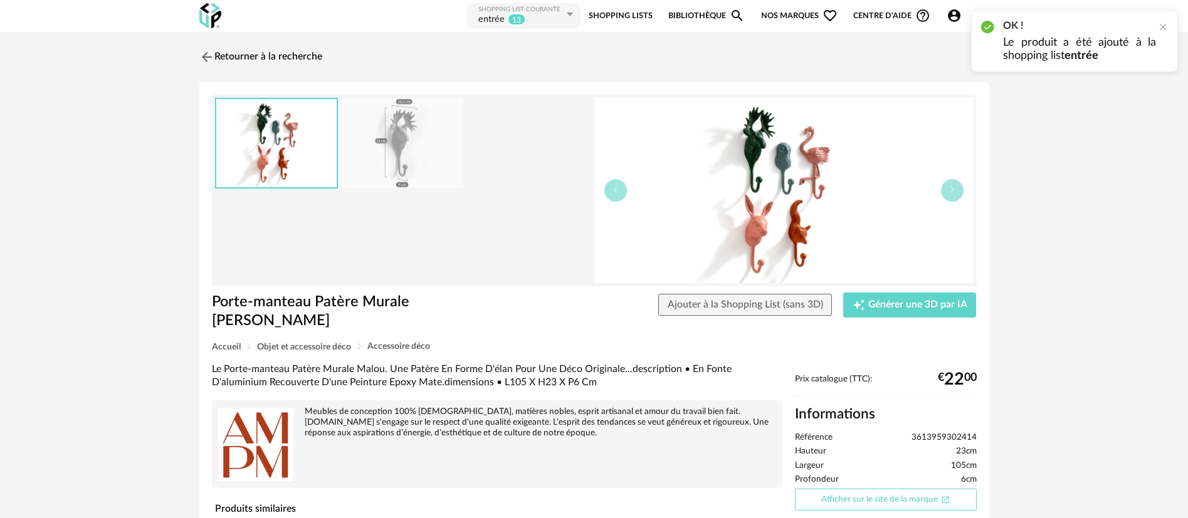
click at [825, 489] on link "Afficher sur le site de la marque Open In New icon" at bounding box center [886, 500] width 182 height 22
click at [253, 57] on link "Retourner à la recherche" at bounding box center [257, 57] width 123 height 28
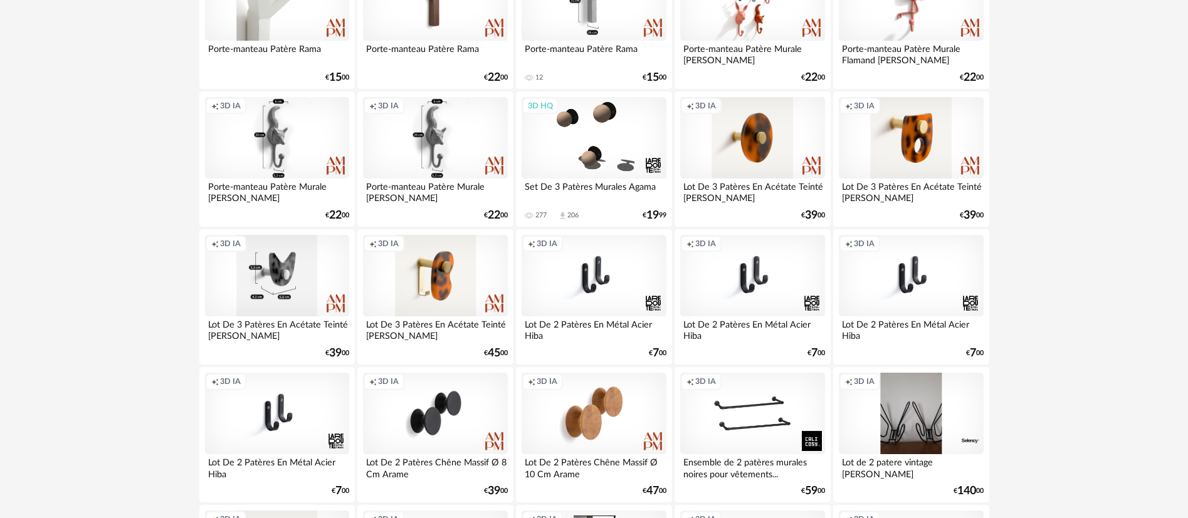
scroll to position [1223, 0]
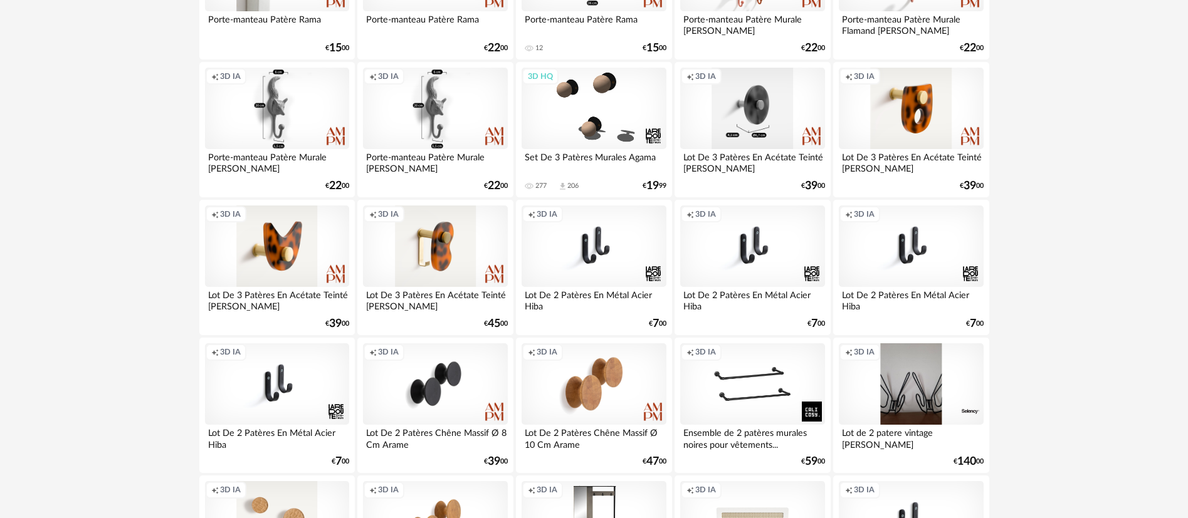
click at [745, 102] on div "Creation icon 3D IA" at bounding box center [752, 109] width 144 height 82
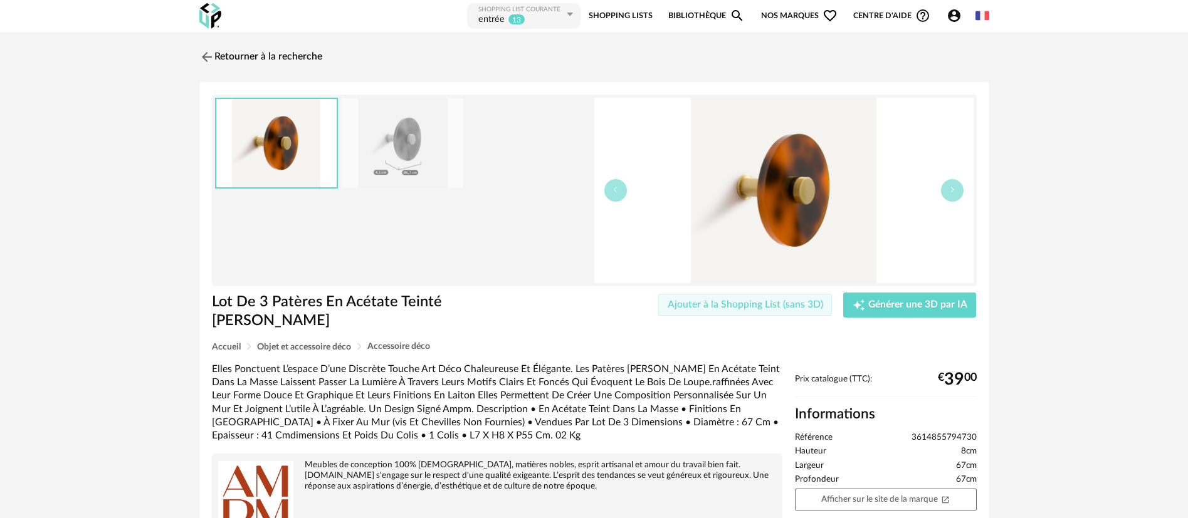
scroll to position [188, 0]
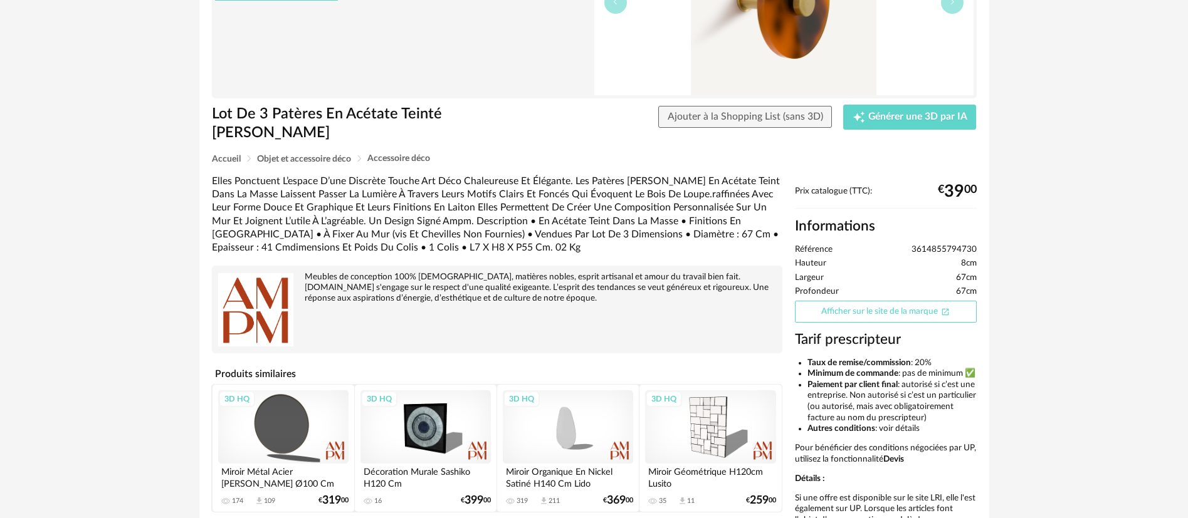
click at [857, 301] on link "Afficher sur le site de la marque Open In New icon" at bounding box center [886, 312] width 182 height 22
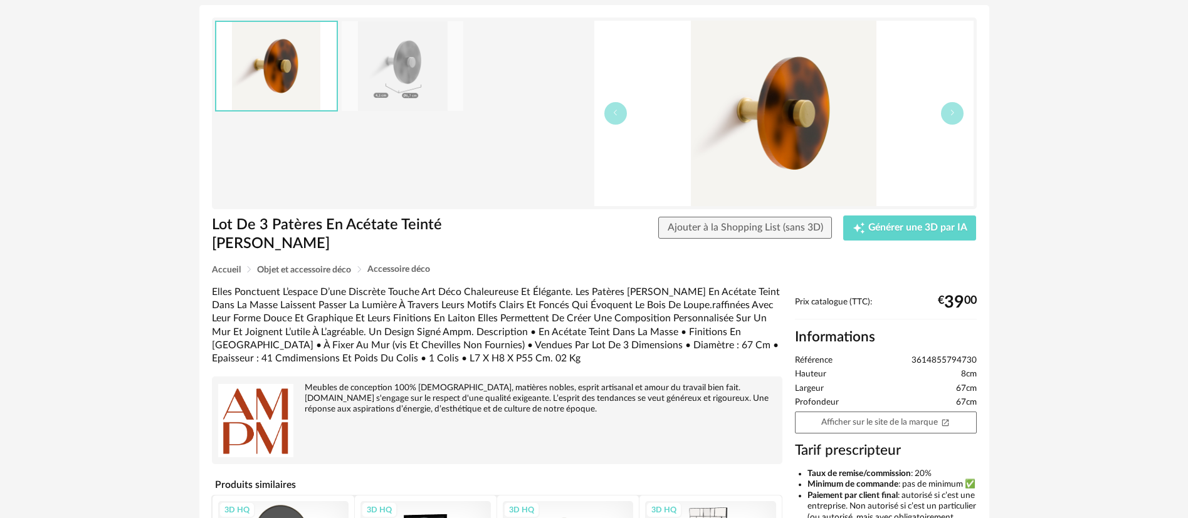
scroll to position [0, 0]
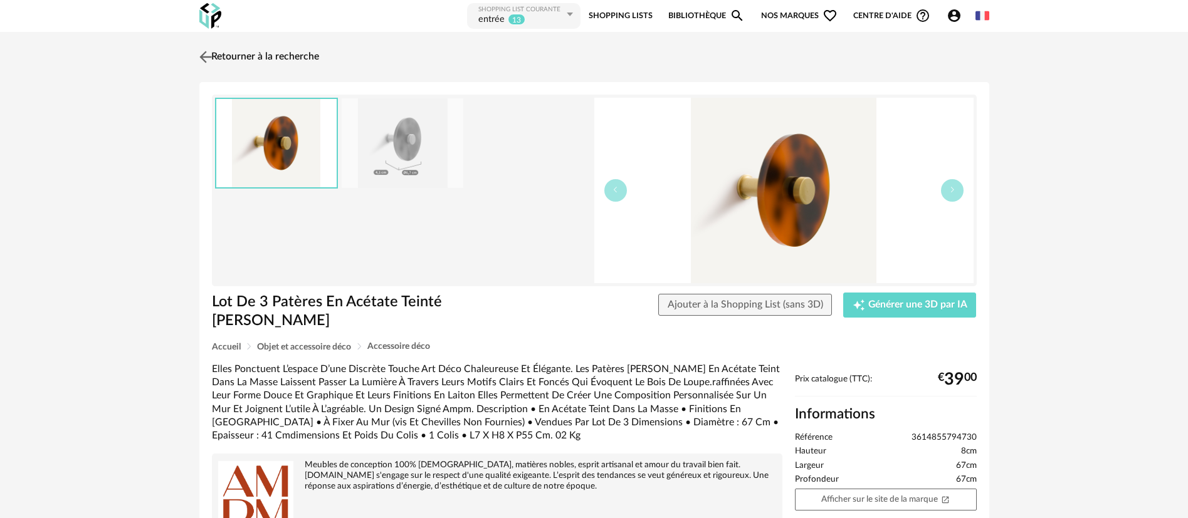
click at [262, 53] on link "Retourner à la recherche" at bounding box center [257, 57] width 123 height 28
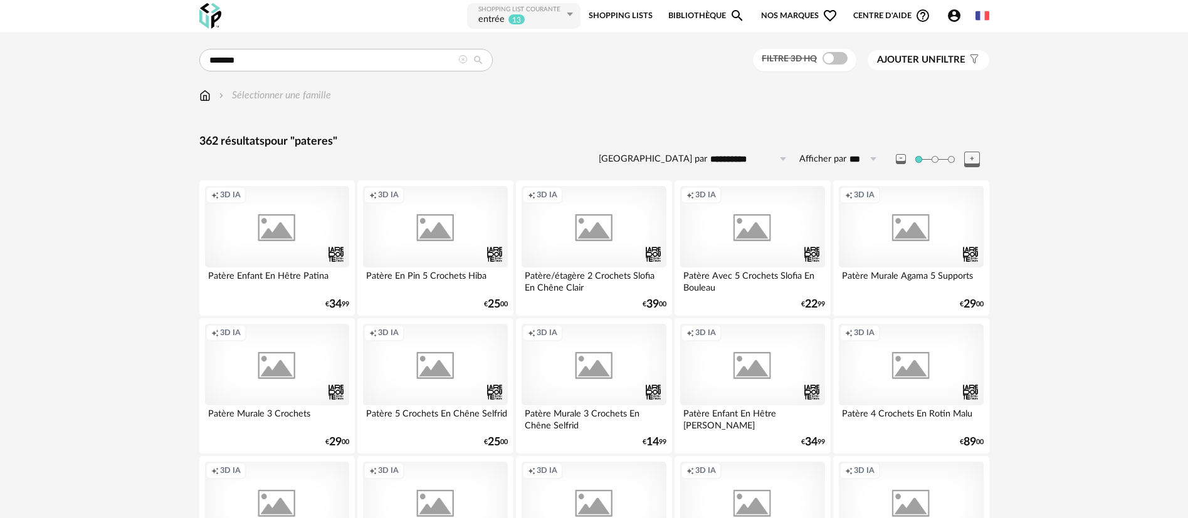
scroll to position [1223, 0]
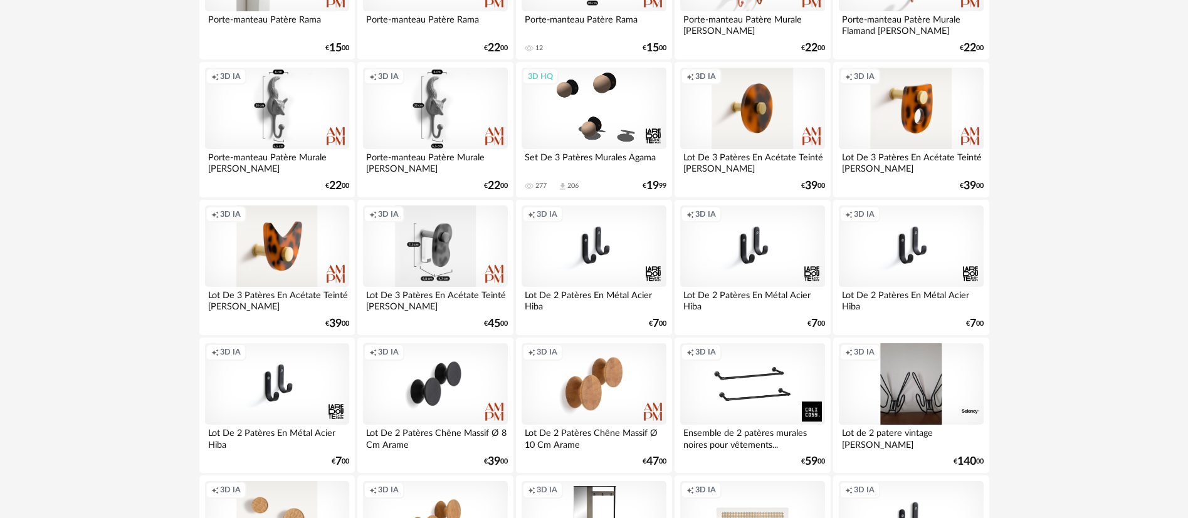
click at [421, 251] on div "Creation icon 3D IA" at bounding box center [435, 247] width 144 height 82
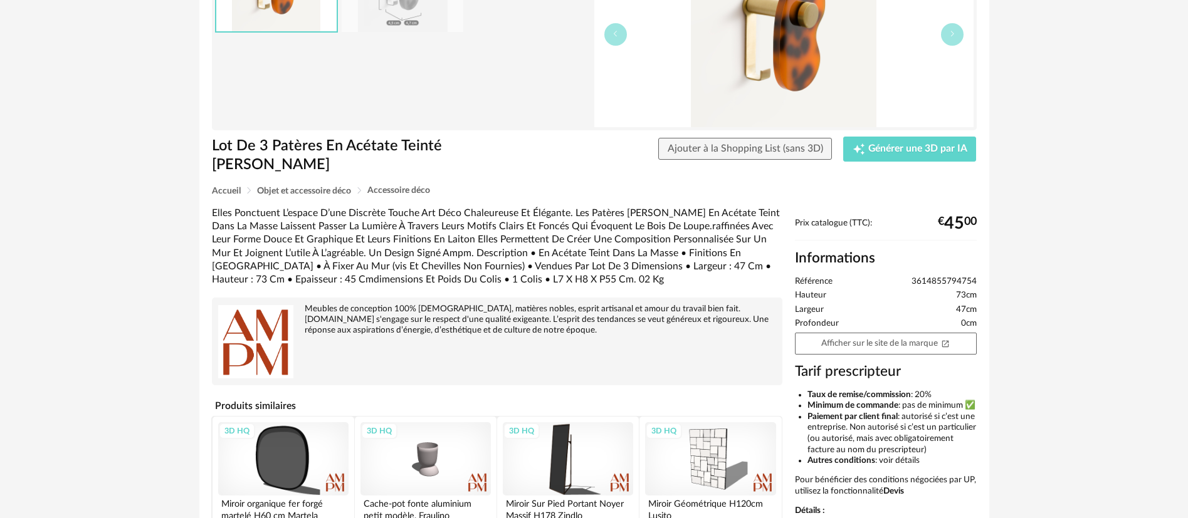
scroll to position [188, 0]
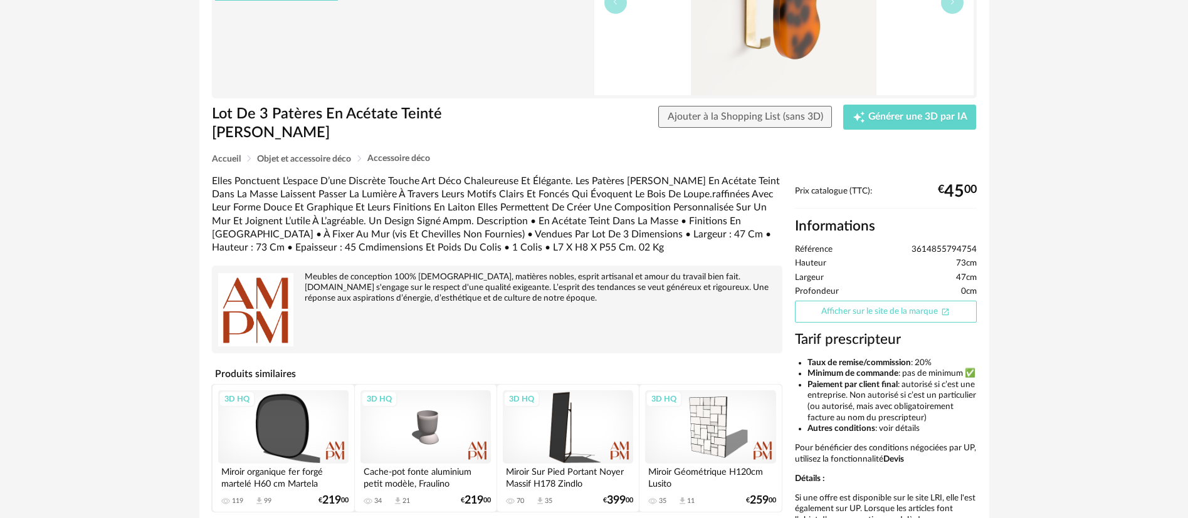
click at [853, 301] on link "Afficher sur le site de la marque Open In New icon" at bounding box center [886, 312] width 182 height 22
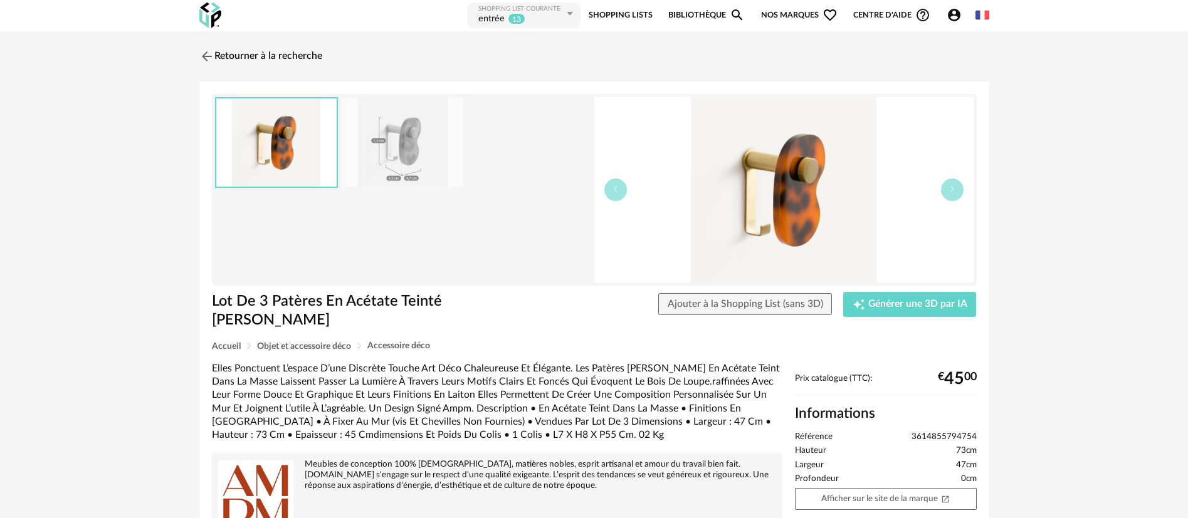
scroll to position [0, 0]
click at [271, 45] on link "Retourner à la recherche" at bounding box center [257, 57] width 123 height 28
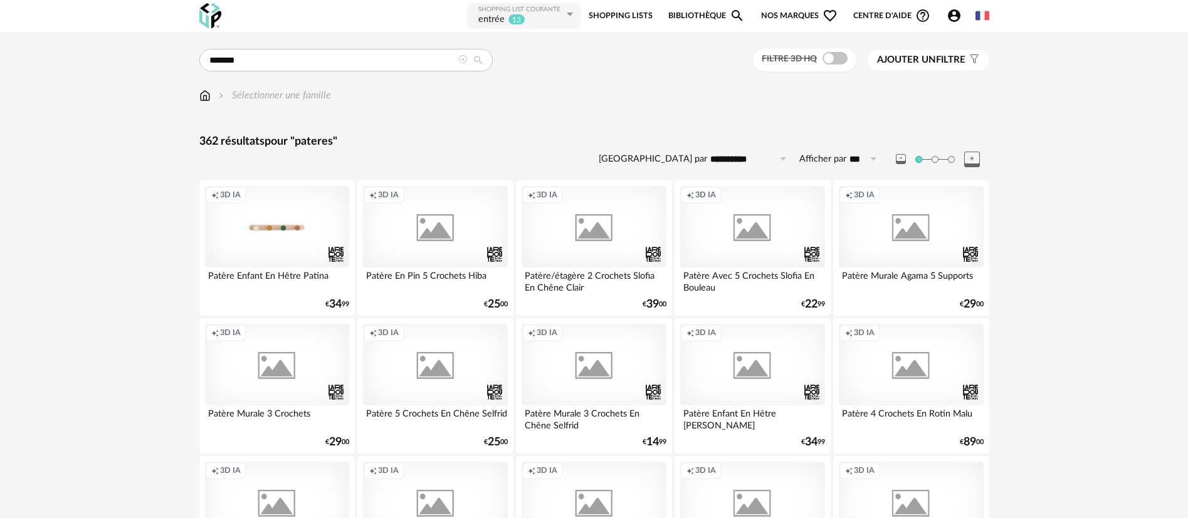
scroll to position [1223, 0]
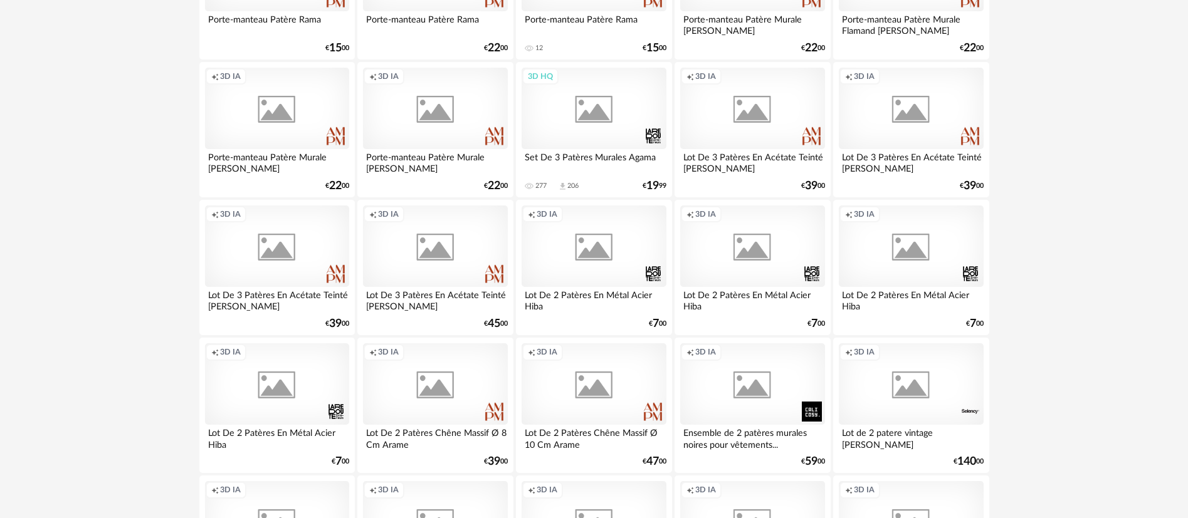
click at [275, 53] on div at bounding box center [594, 330] width 790 height 2837
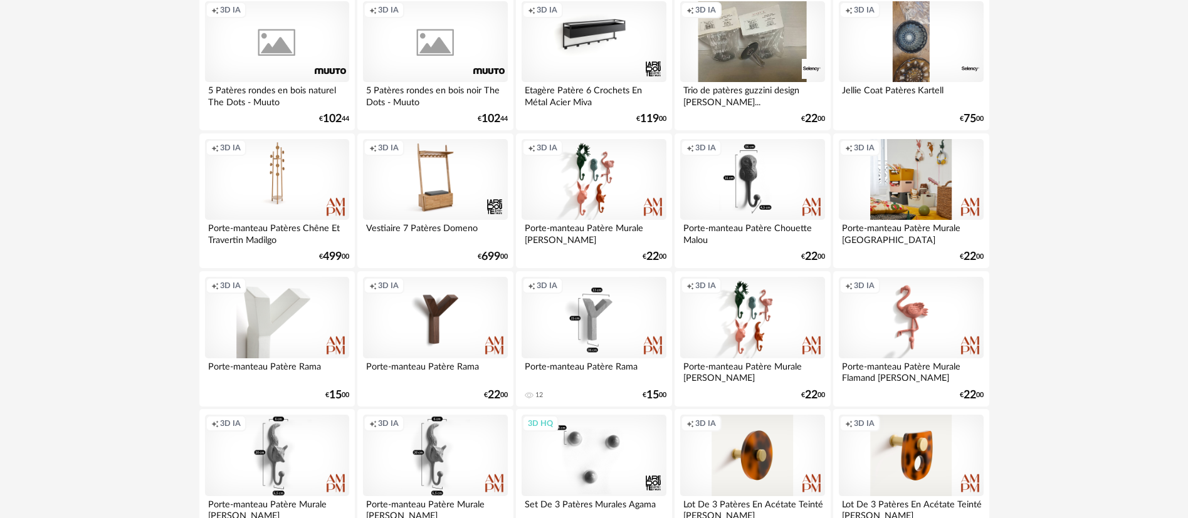
scroll to position [752, 0]
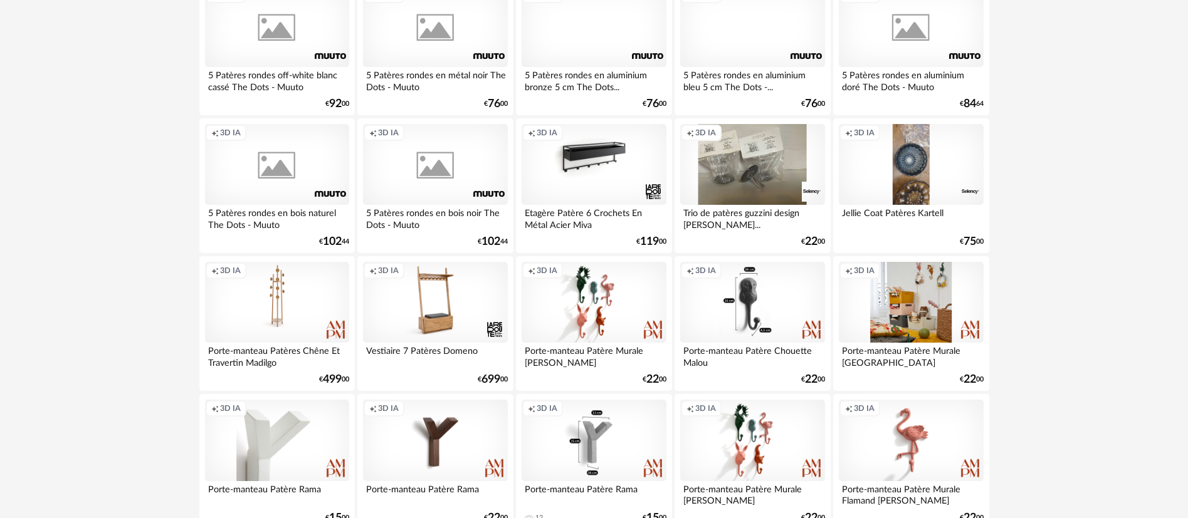
click at [436, 177] on div "Creation icon 3D IA" at bounding box center [435, 165] width 144 height 82
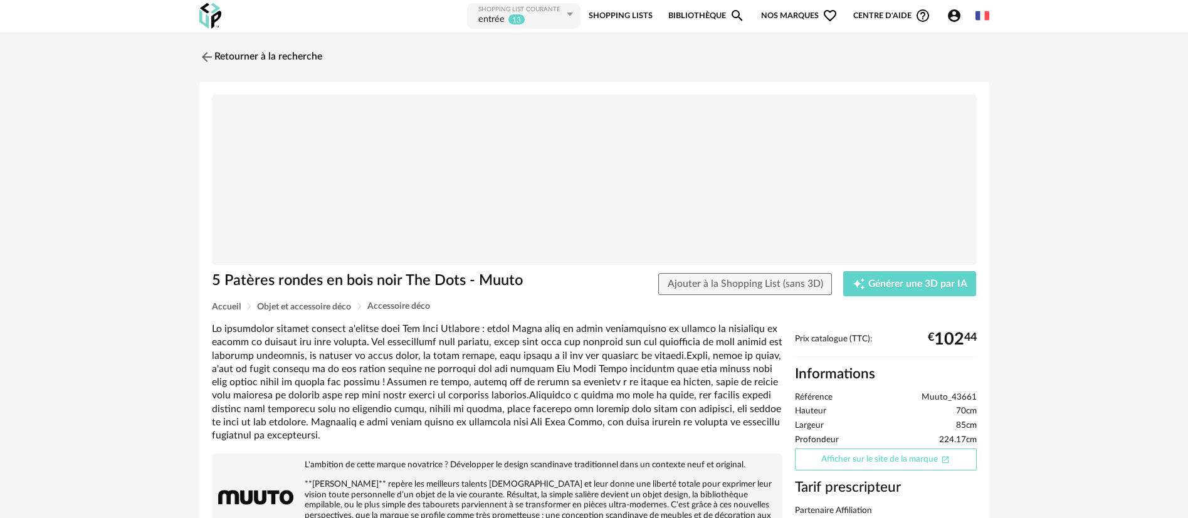
click at [862, 457] on link "Afficher sur le site de la marque Open In New icon" at bounding box center [886, 460] width 182 height 22
click at [234, 56] on link "Retourner à la recherche" at bounding box center [257, 57] width 123 height 28
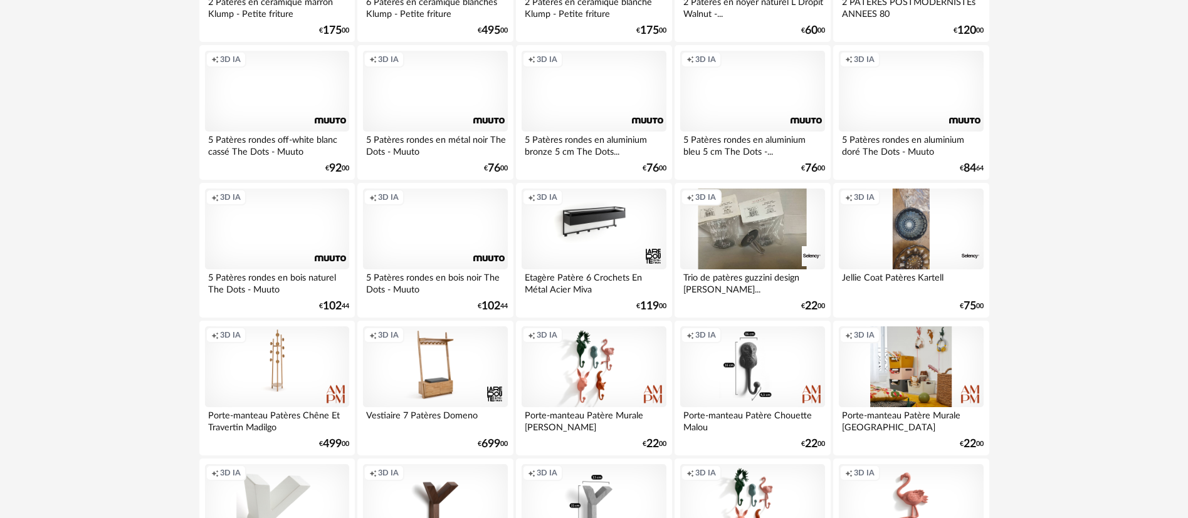
scroll to position [658, 0]
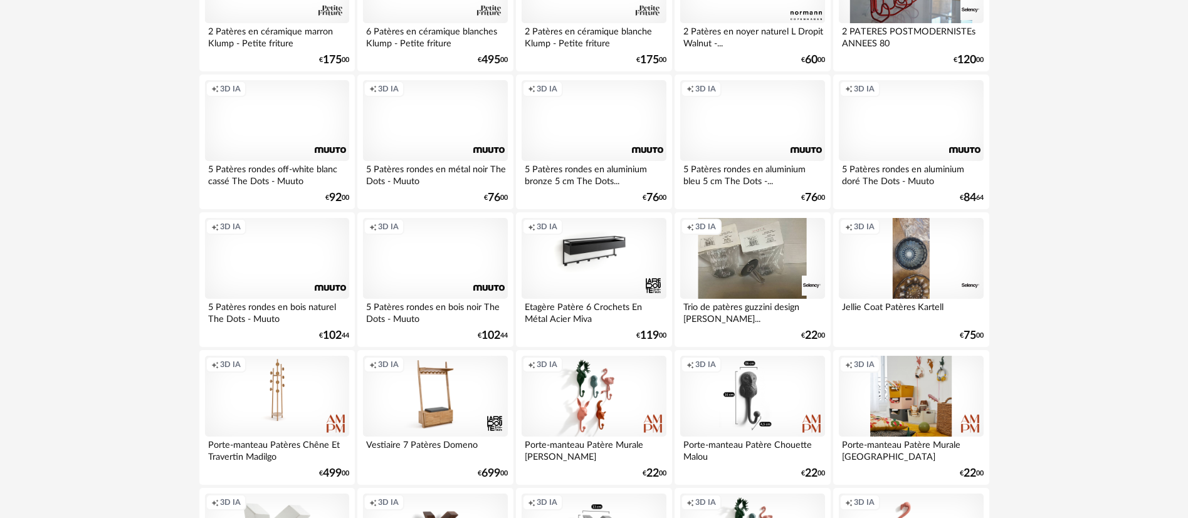
click at [573, 117] on div "Creation icon 3D IA" at bounding box center [594, 121] width 144 height 82
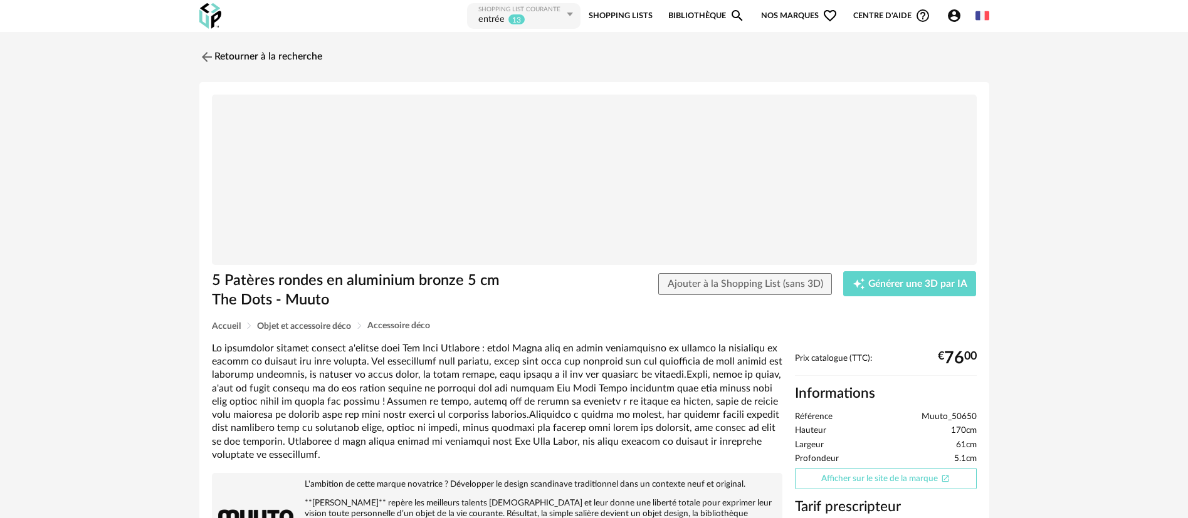
click at [861, 478] on link "Afficher sur le site de la marque Open In New icon" at bounding box center [886, 479] width 182 height 22
click at [841, 476] on link "Afficher sur le site de la marque Open In New icon" at bounding box center [886, 479] width 182 height 22
click at [237, 54] on link "Retourner à la recherche" at bounding box center [257, 57] width 123 height 28
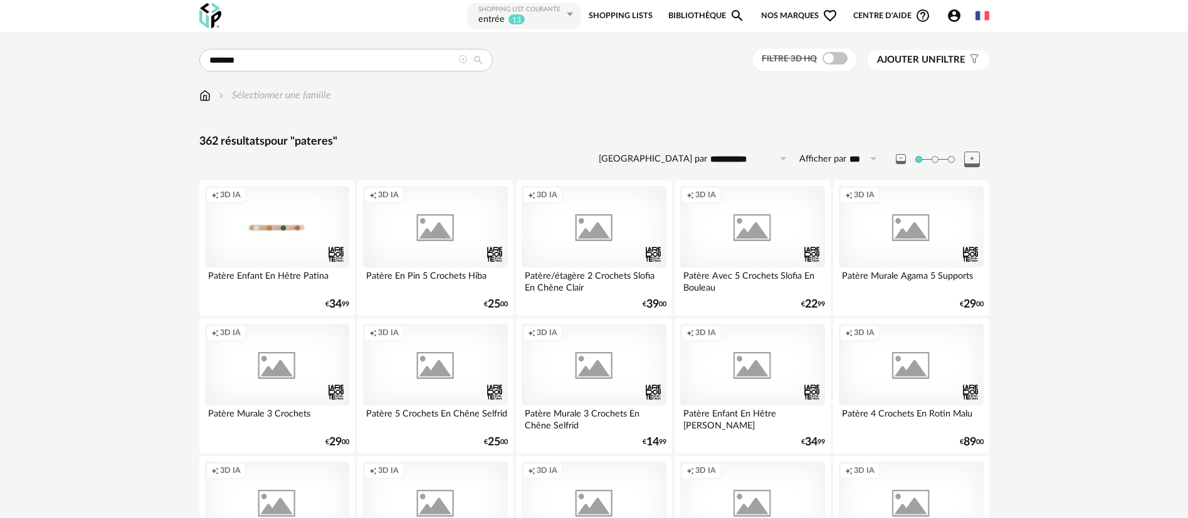
scroll to position [658, 0]
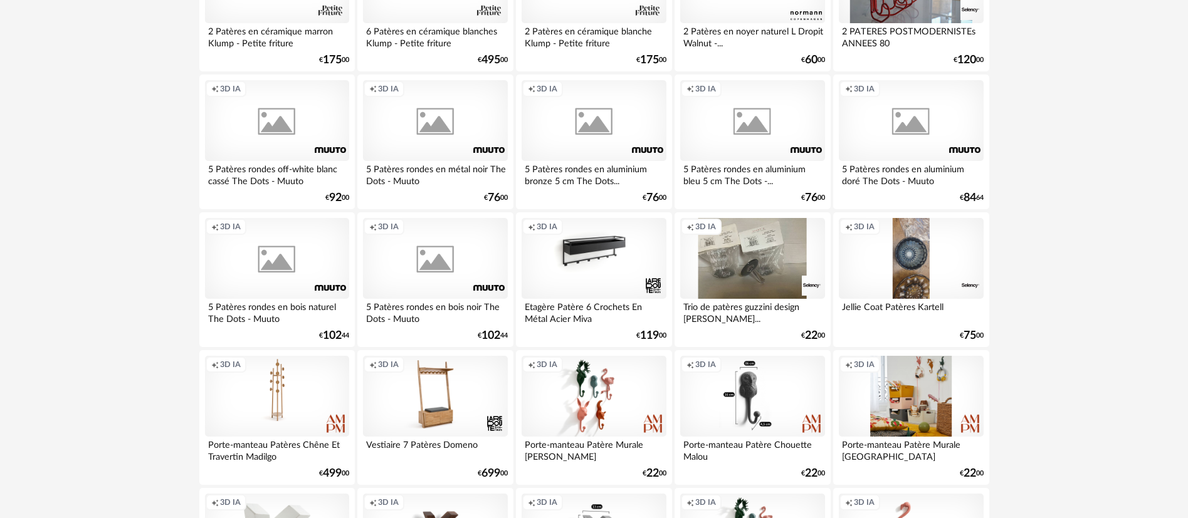
click at [251, 142] on div "Creation icon 3D IA" at bounding box center [277, 121] width 144 height 82
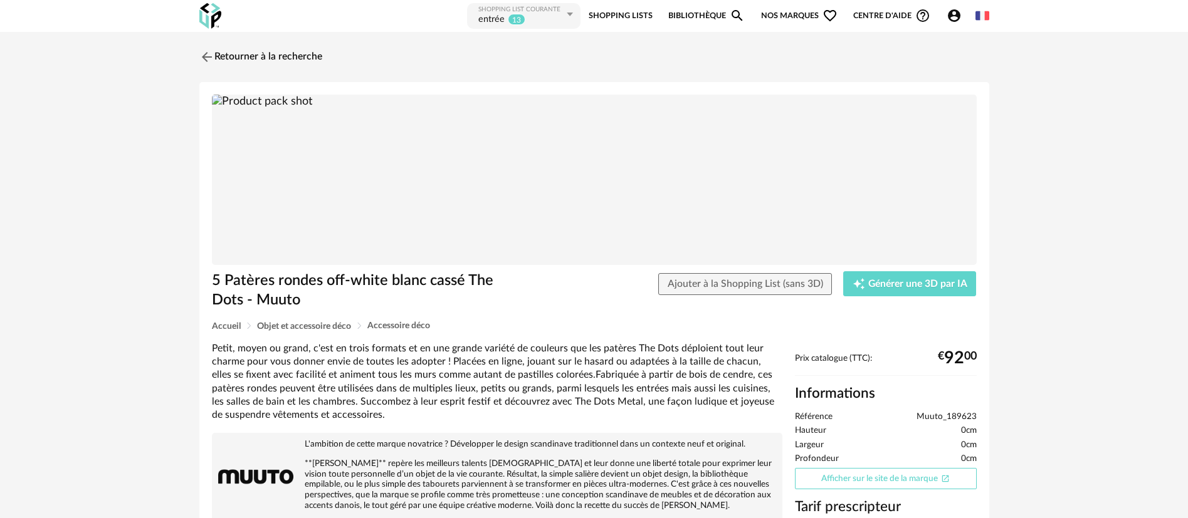
click at [875, 472] on link "Afficher sur le site de la marque Open In New icon" at bounding box center [886, 479] width 182 height 22
click at [302, 60] on link "Retourner à la recherche" at bounding box center [257, 57] width 123 height 28
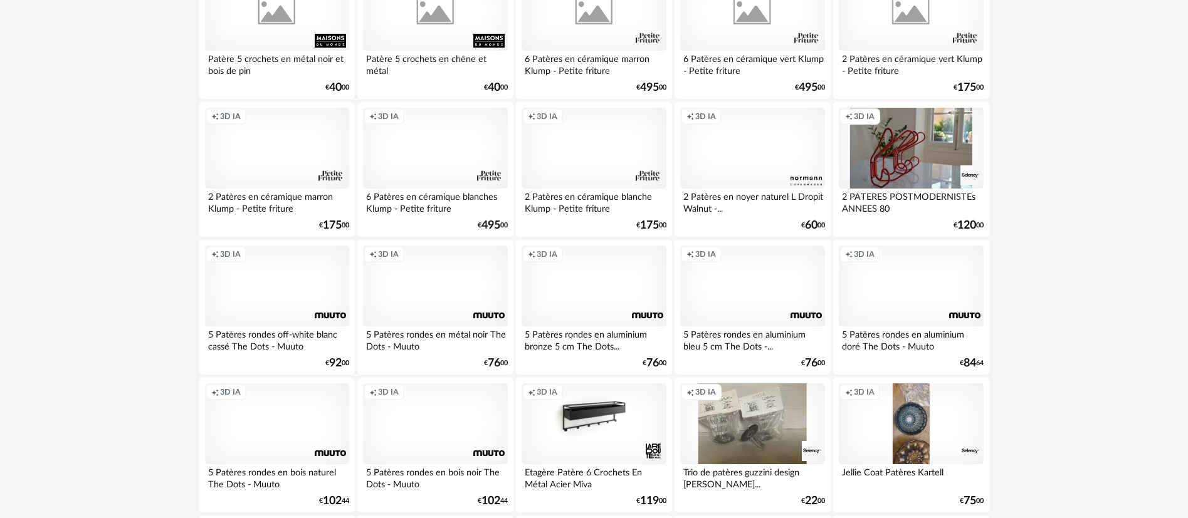
scroll to position [470, 0]
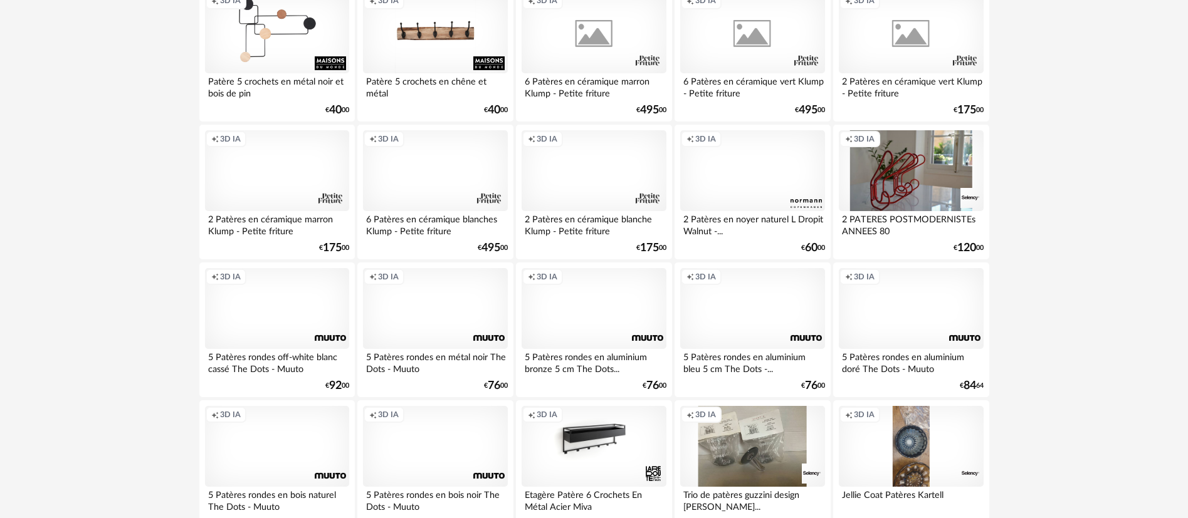
click at [760, 302] on div "Creation icon 3D IA" at bounding box center [752, 309] width 144 height 82
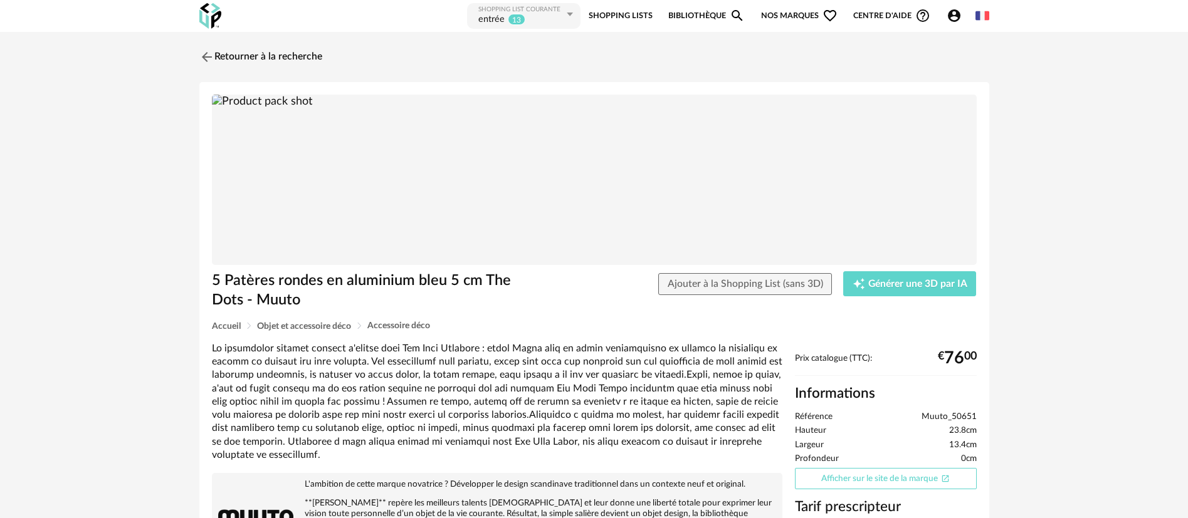
click at [872, 476] on link "Afficher sur le site de la marque Open In New icon" at bounding box center [886, 479] width 182 height 22
click at [738, 281] on span "Ajouter à la Shopping List (sans 3D)" at bounding box center [745, 284] width 155 height 10
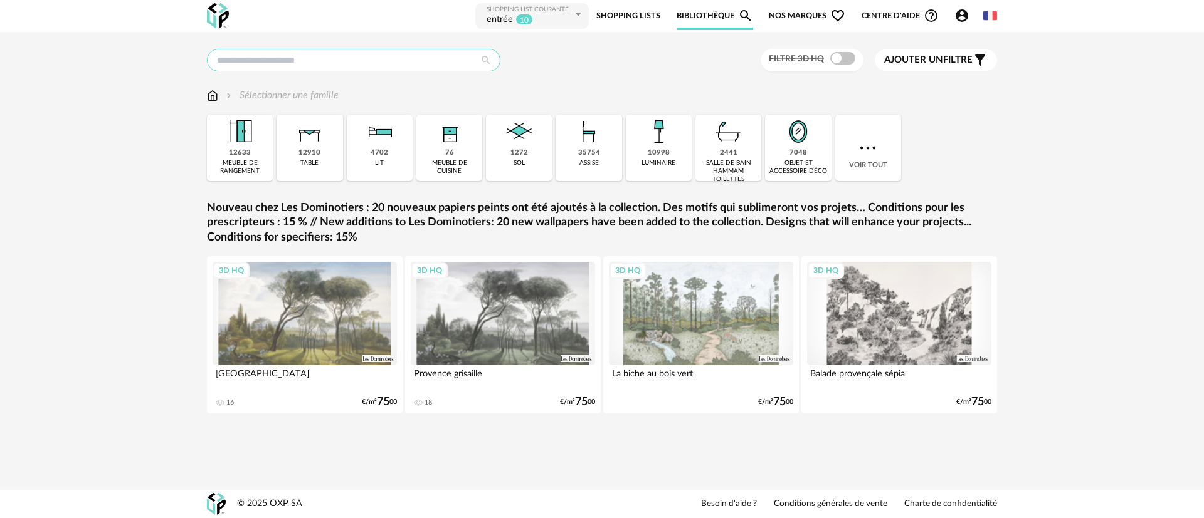
click at [298, 68] on input "text" at bounding box center [353, 60] width 293 height 23
type input "**********"
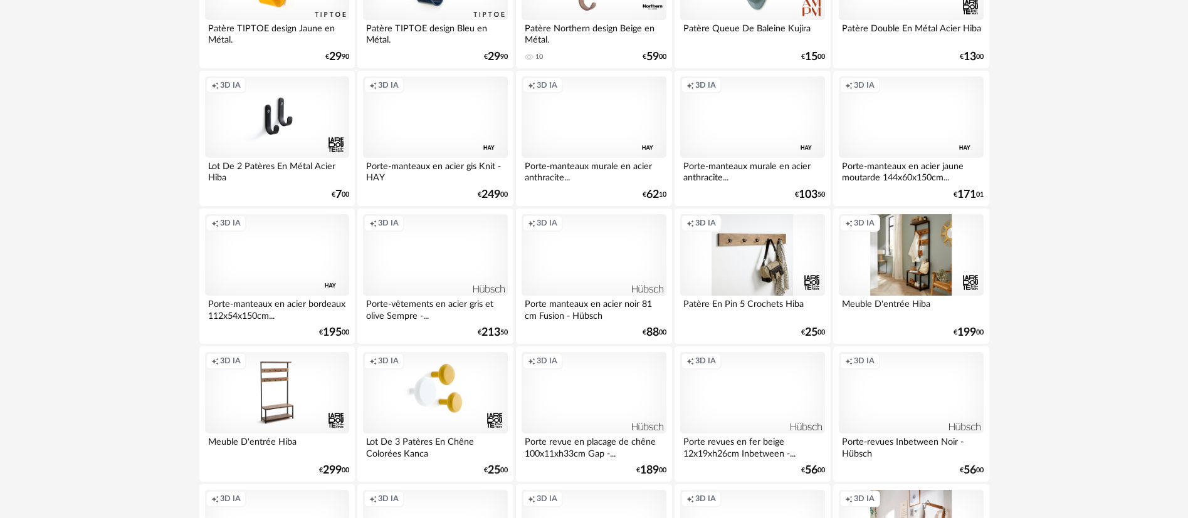
scroll to position [1317, 0]
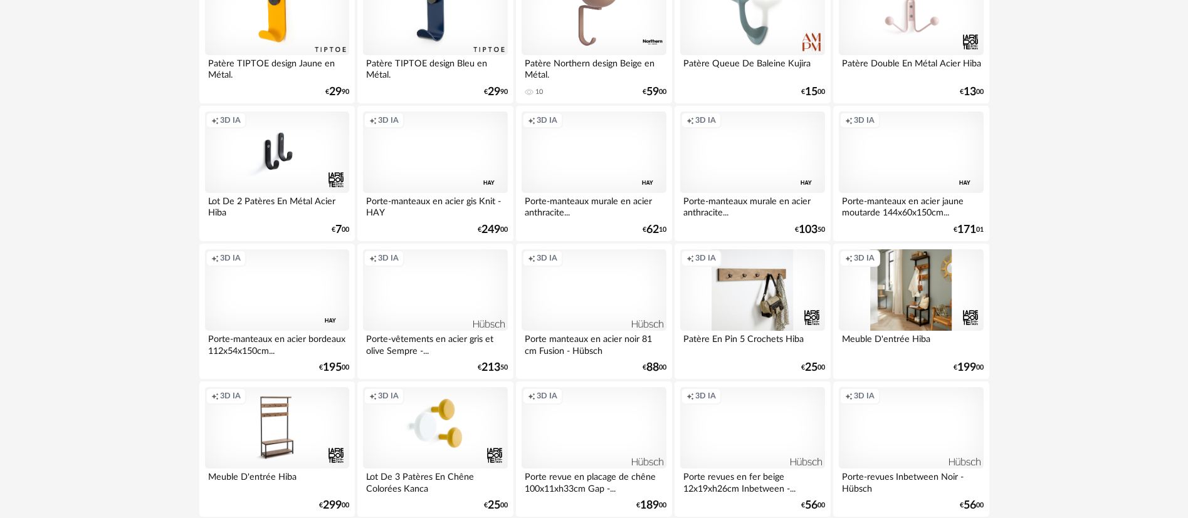
click at [905, 144] on div "Creation icon 3D IA" at bounding box center [911, 153] width 144 height 82
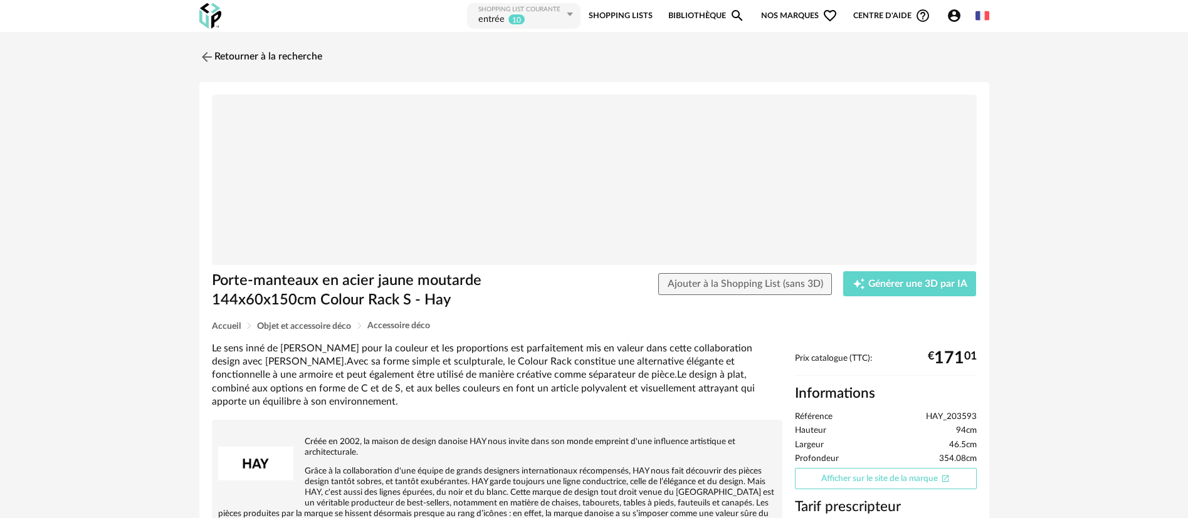
click at [834, 483] on link "Afficher sur le site de la marque Open In New icon" at bounding box center [886, 479] width 182 height 22
click at [313, 58] on link "Retourner à la recherche" at bounding box center [257, 57] width 123 height 28
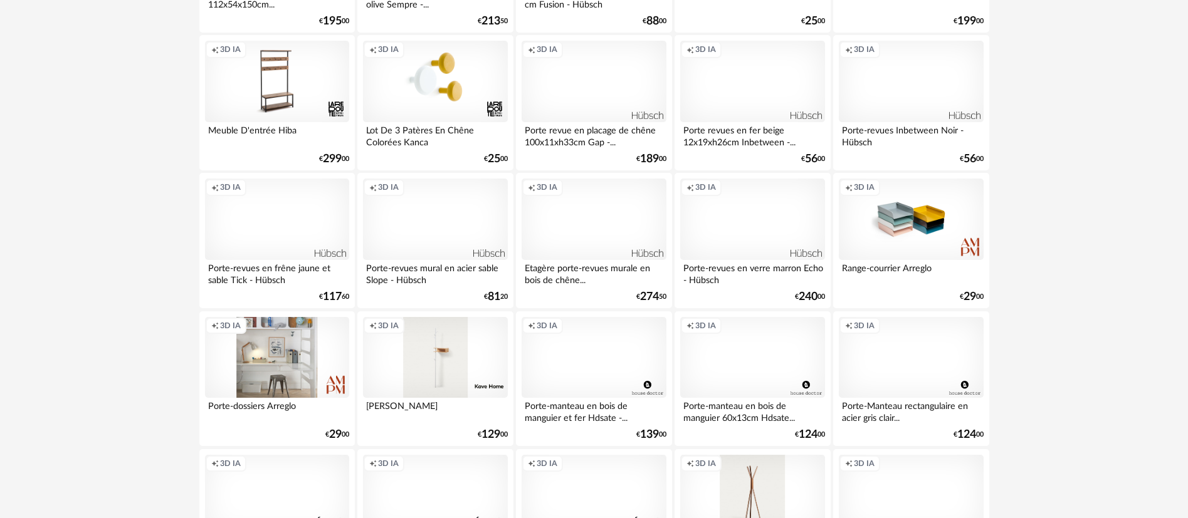
scroll to position [1693, 0]
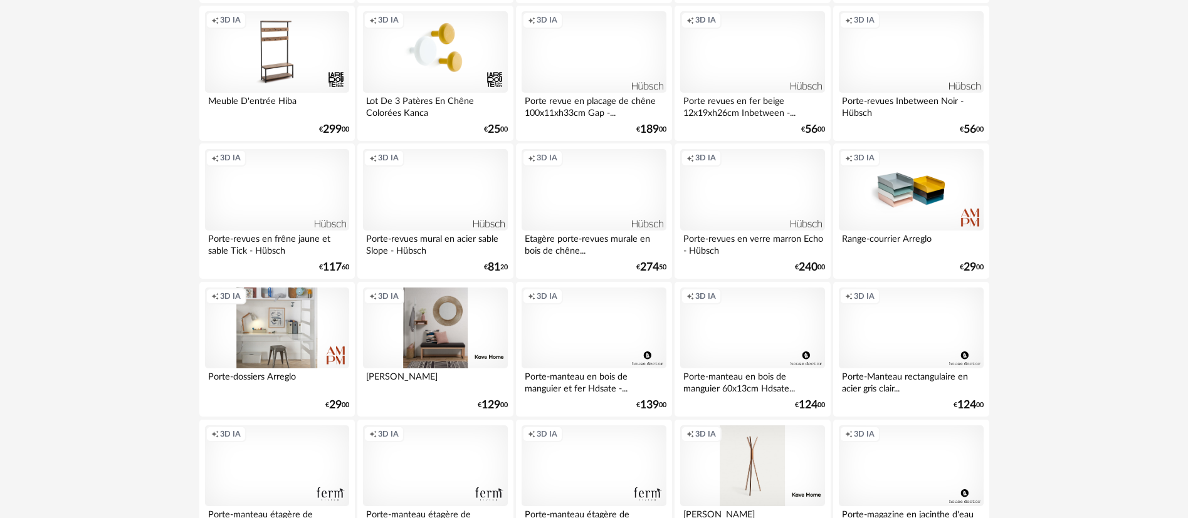
click at [408, 332] on div "Creation icon 3D IA" at bounding box center [435, 329] width 144 height 82
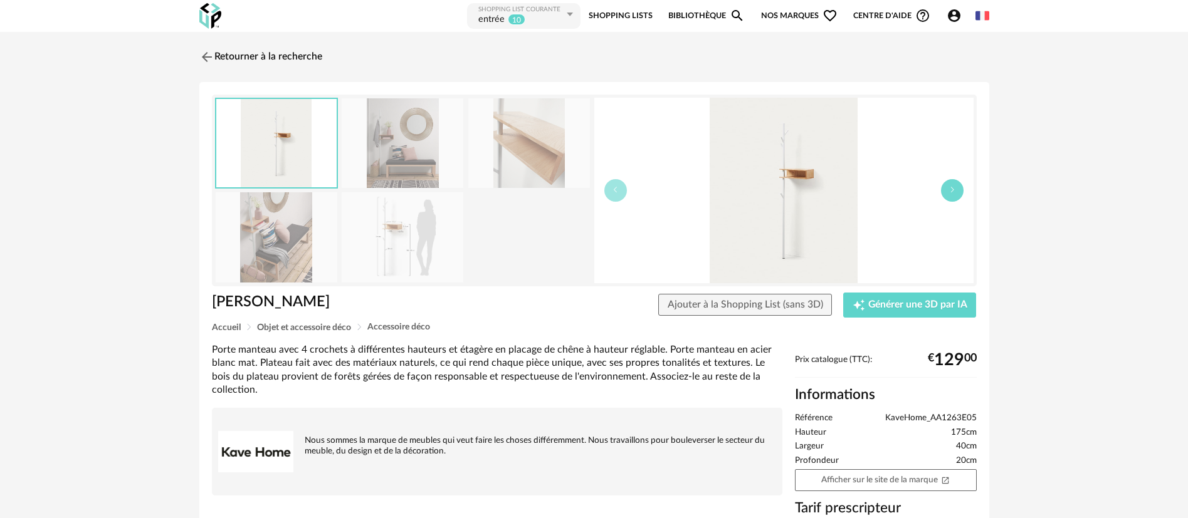
click at [950, 194] on button "button" at bounding box center [952, 190] width 23 height 23
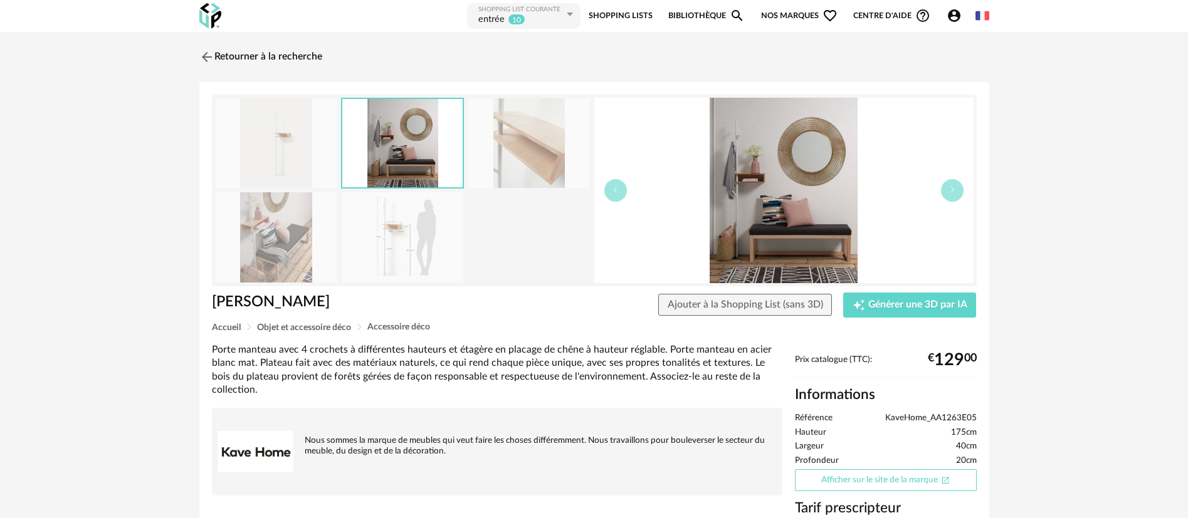
click at [863, 475] on link "Afficher sur le site de la marque Open In New icon" at bounding box center [886, 481] width 182 height 22
click at [223, 62] on link "Retourner à la recherche" at bounding box center [257, 57] width 123 height 28
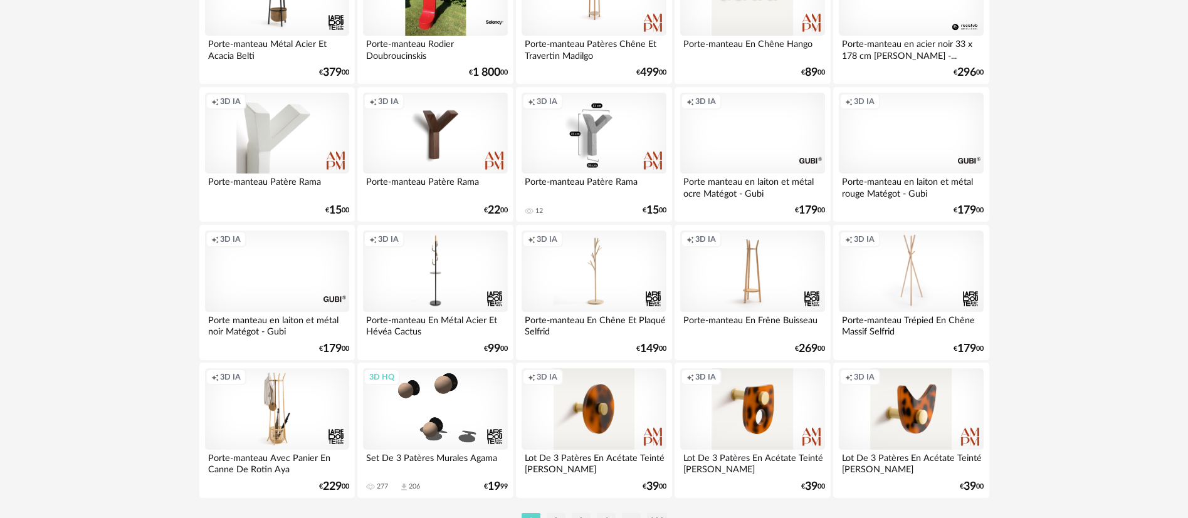
scroll to position [2410, 0]
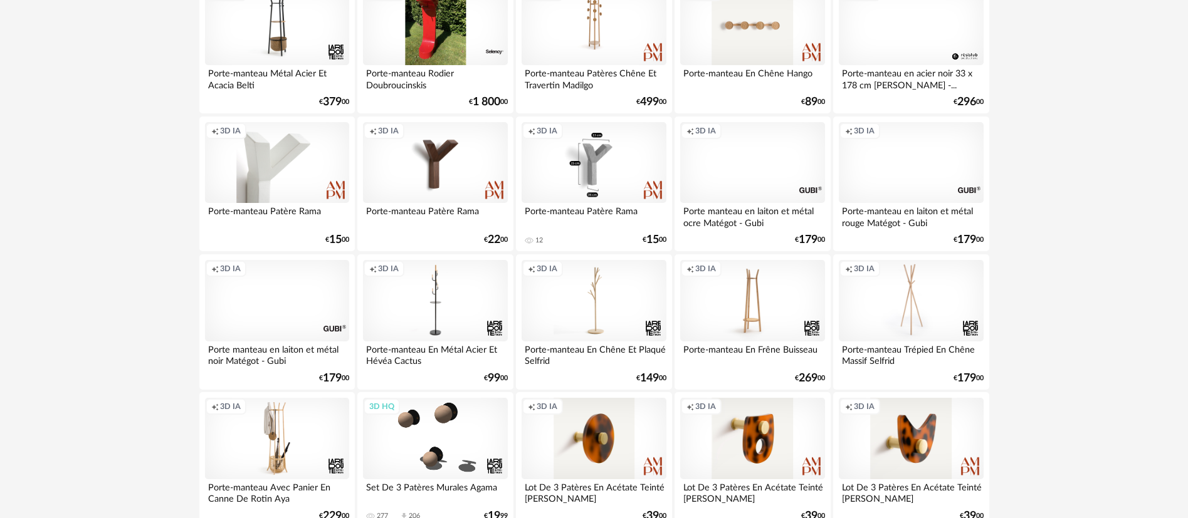
click at [756, 169] on div "Creation icon 3D IA" at bounding box center [752, 163] width 144 height 82
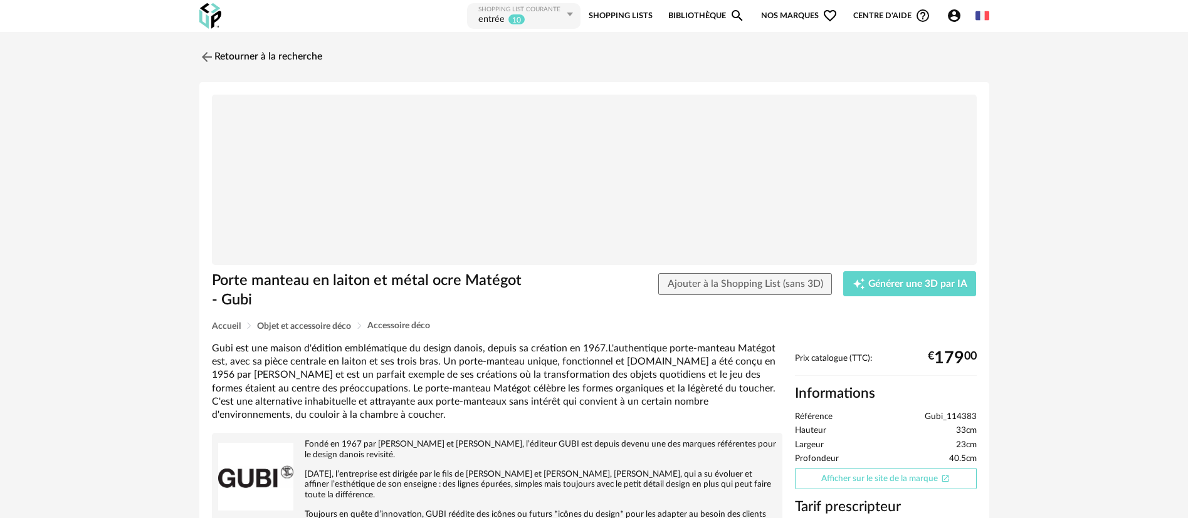
click at [856, 478] on link "Afficher sur le site de la marque Open In New icon" at bounding box center [886, 479] width 182 height 22
